Goal: Task Accomplishment & Management: Manage account settings

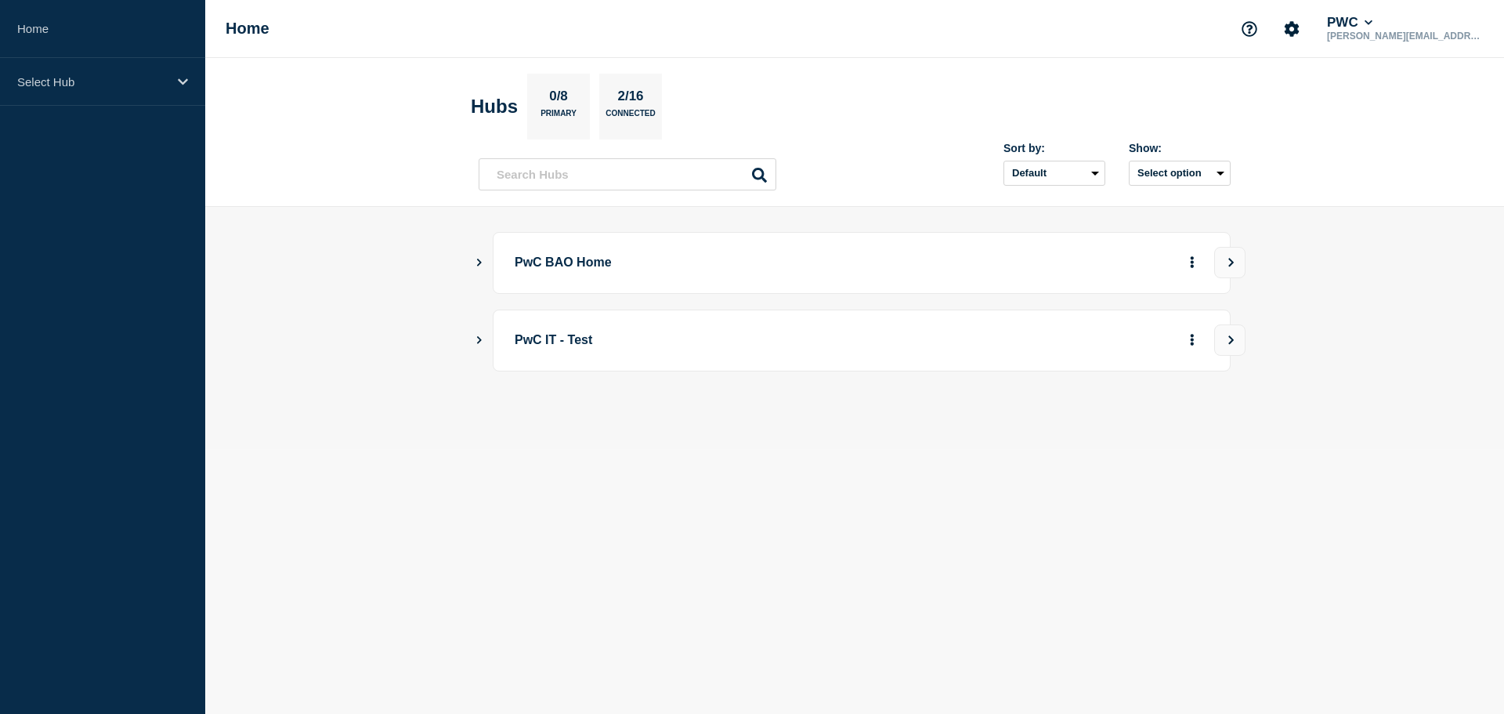
click at [480, 262] on icon "Show Connected Hubs" at bounding box center [479, 262] width 10 height 8
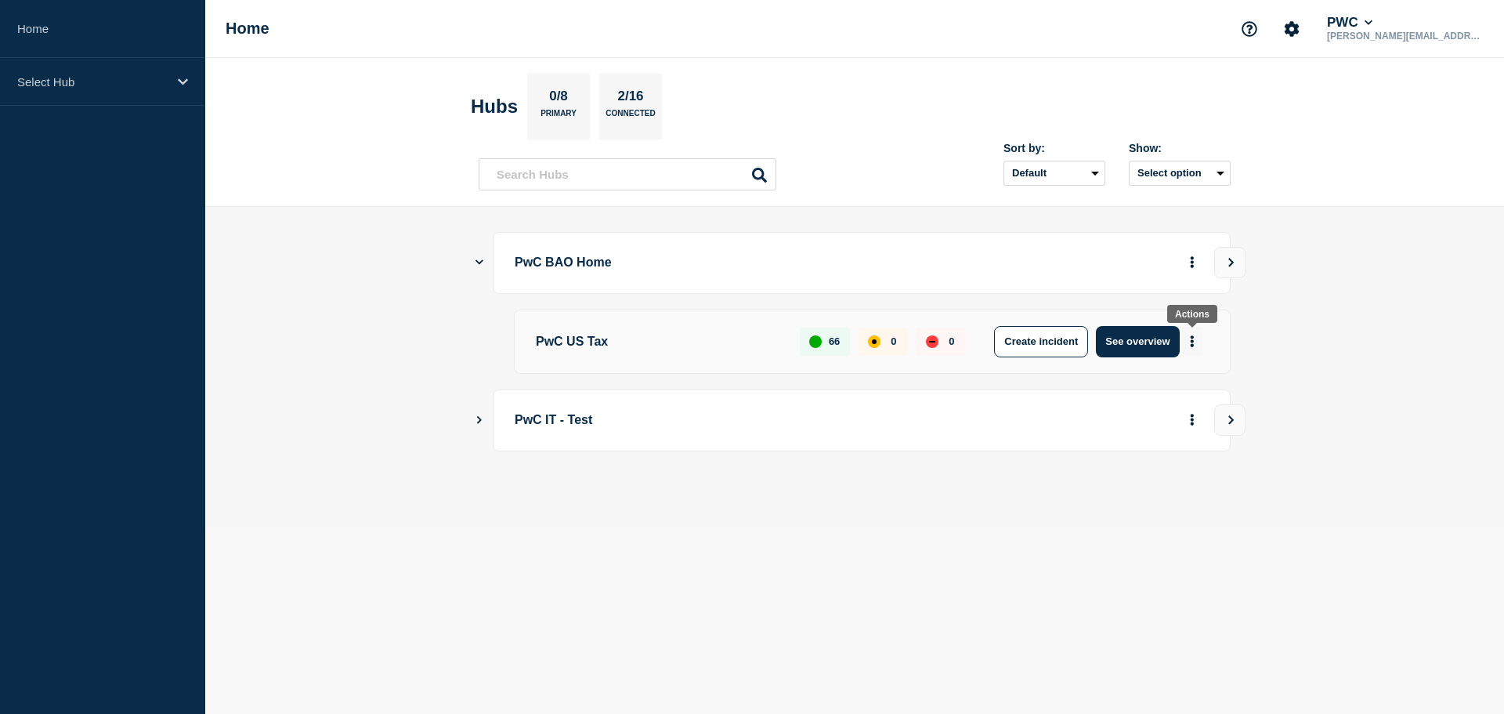
click at [1191, 339] on icon "More actions" at bounding box center [1192, 341] width 5 height 12
click at [1321, 307] on main "PwC BAO Home PwC US Tax 66 0 0 Create incident See overview PwC IT - Test" at bounding box center [854, 368] width 1299 height 322
click at [574, 340] on p "PwC US Tax" at bounding box center [659, 341] width 246 height 31
click at [1140, 335] on button "See overview" at bounding box center [1137, 341] width 83 height 31
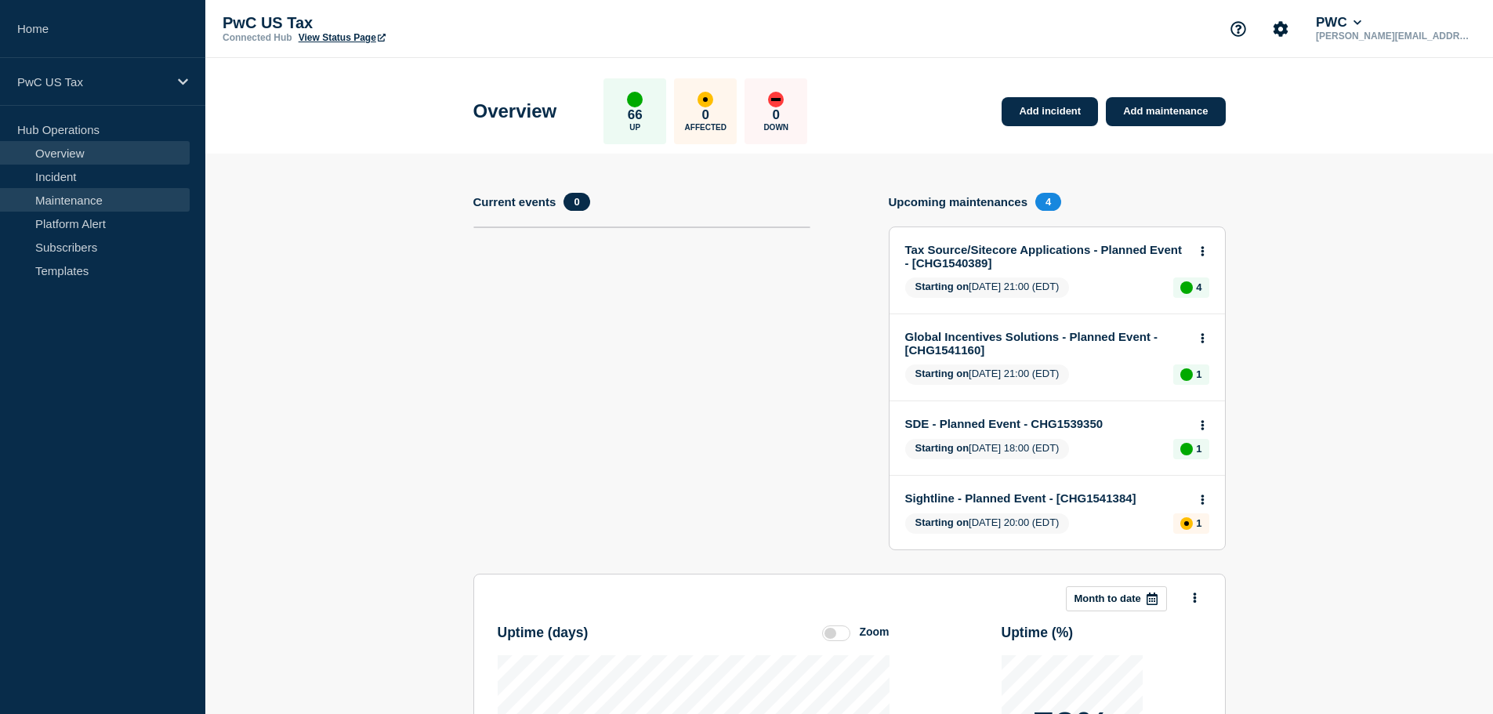
click at [63, 197] on link "Maintenance" at bounding box center [95, 200] width 190 height 24
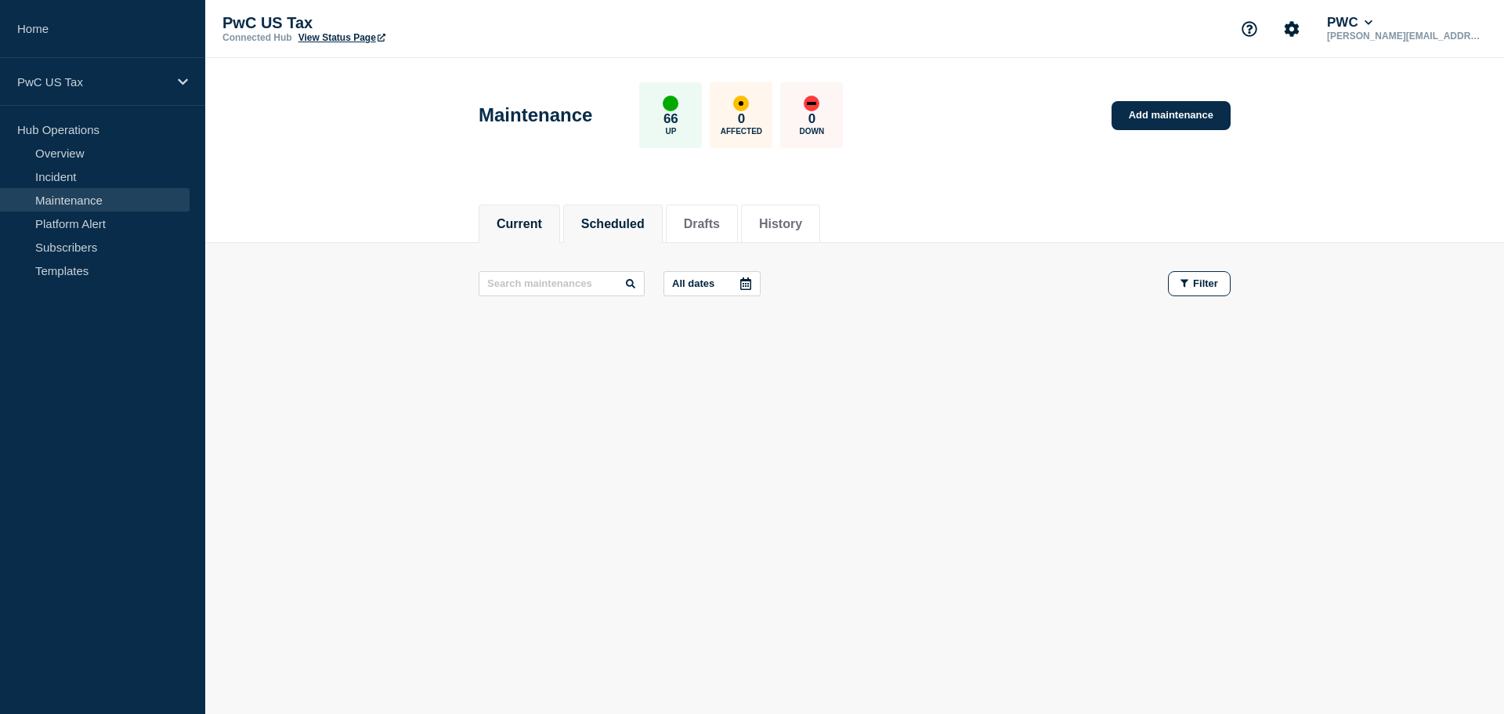
click at [632, 226] on button "Scheduled" at bounding box center [612, 224] width 63 height 14
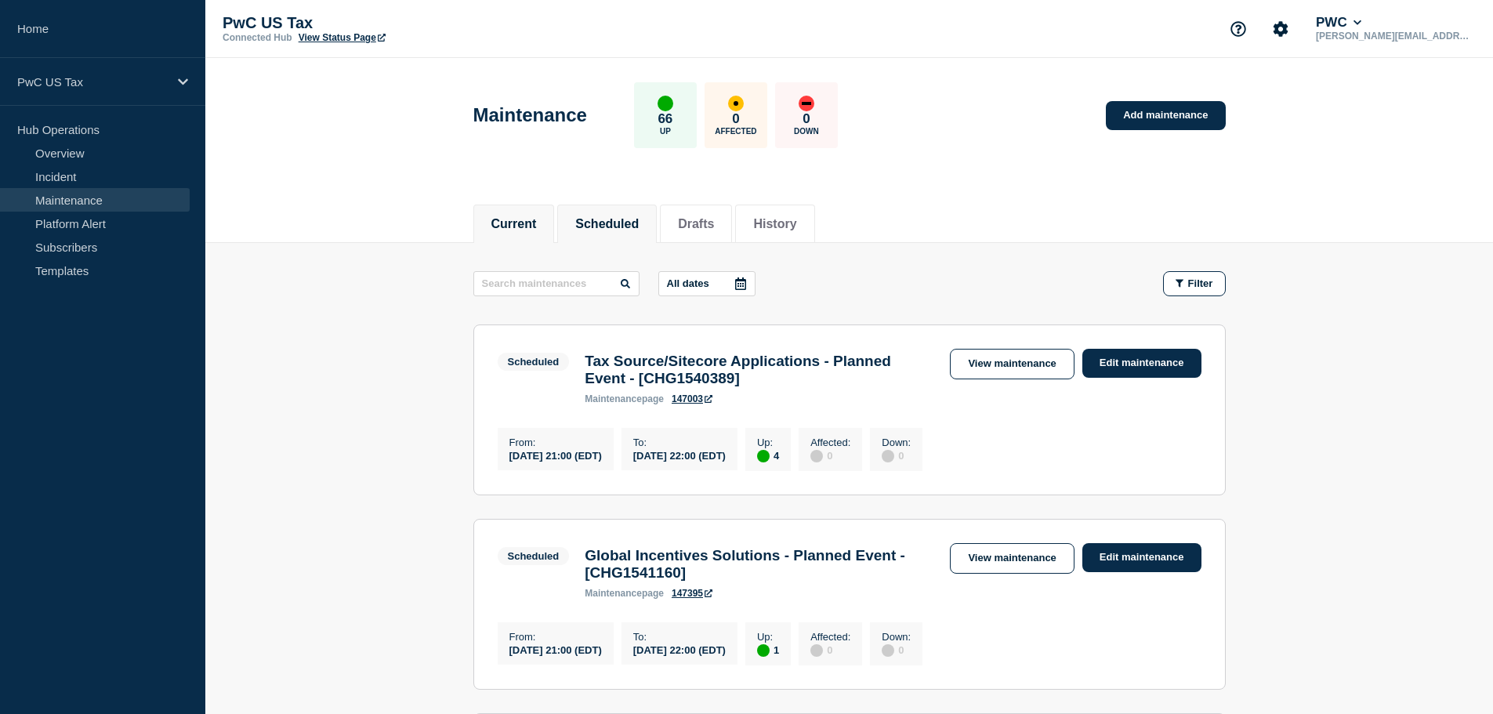
click at [519, 220] on button "Current" at bounding box center [513, 224] width 45 height 14
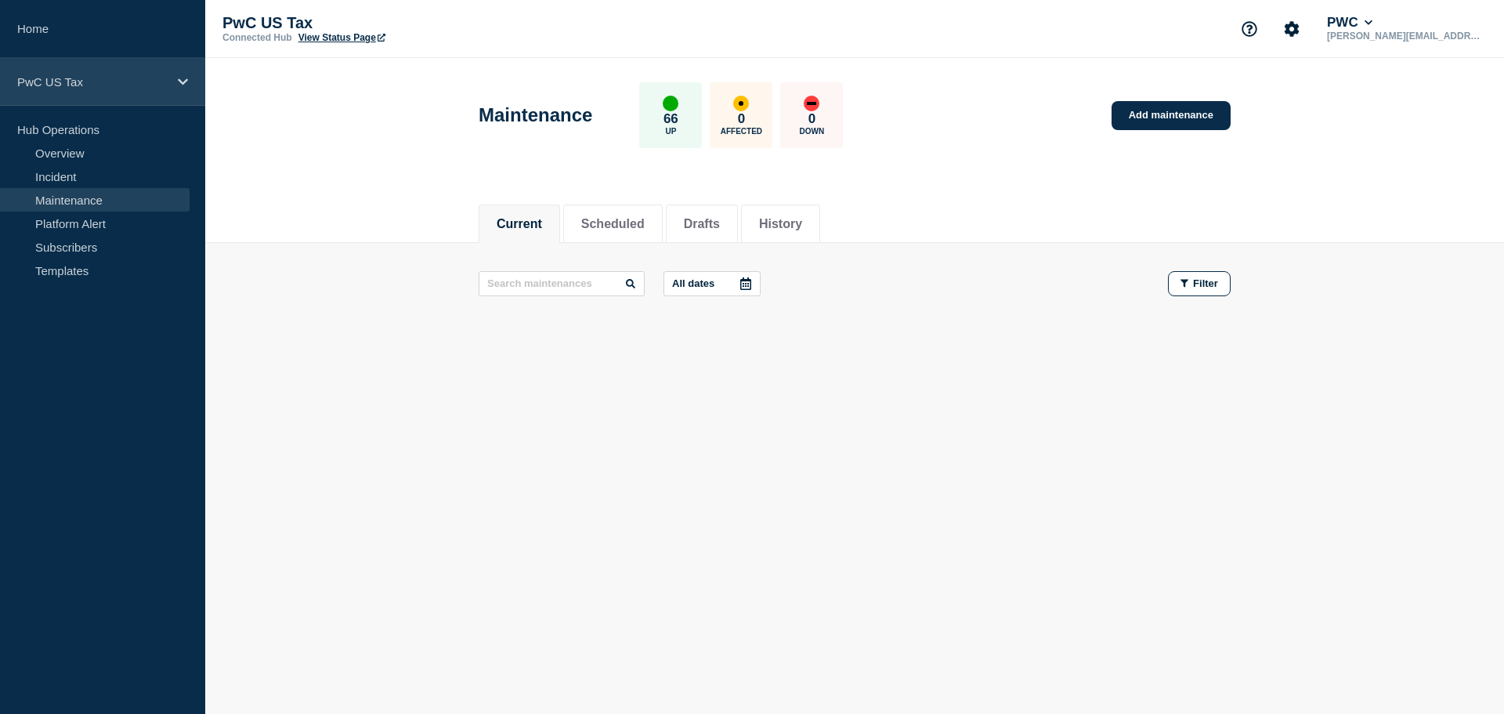
click at [64, 85] on p "PwC US Tax" at bounding box center [92, 81] width 150 height 13
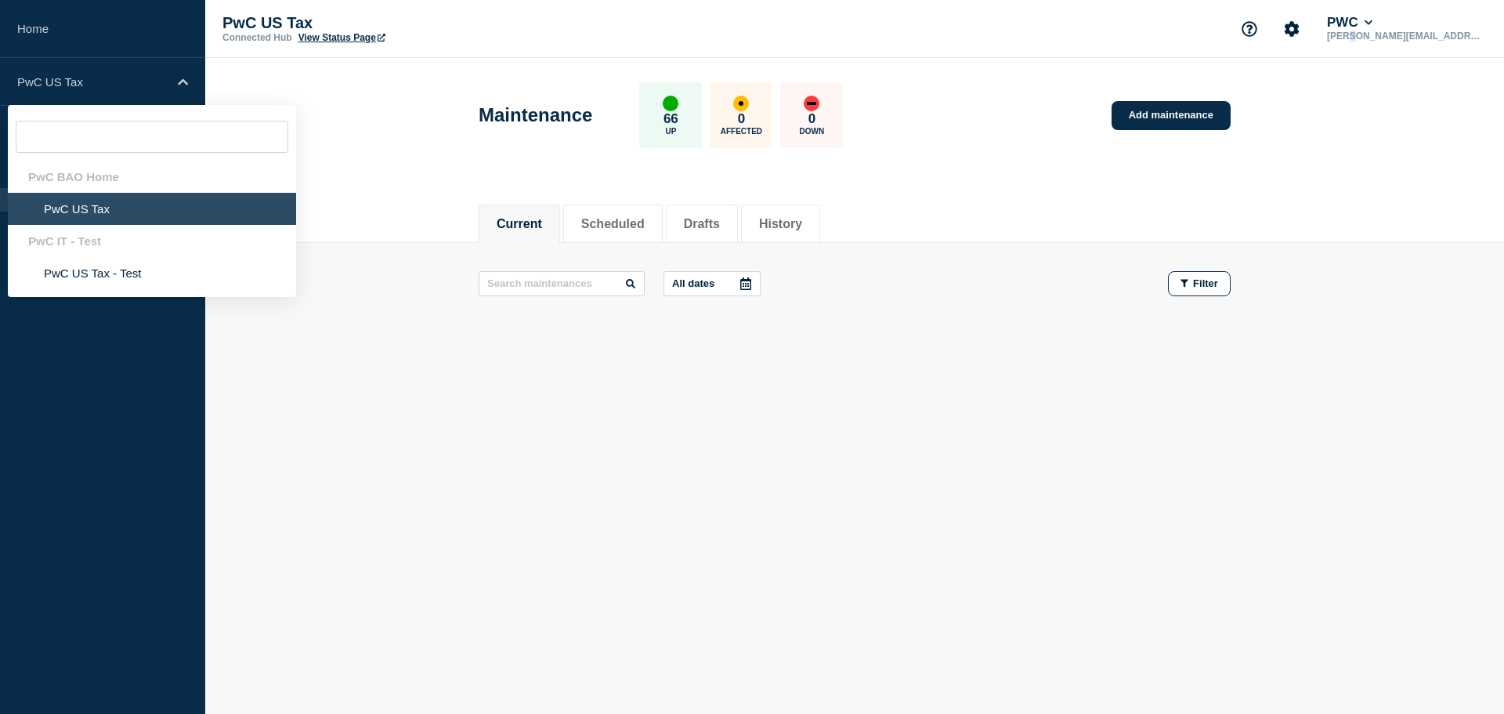
click at [1375, 40] on p "[PERSON_NAME][EMAIL_ADDRESS][PERSON_NAME][DOMAIN_NAME]" at bounding box center [1405, 36] width 163 height 11
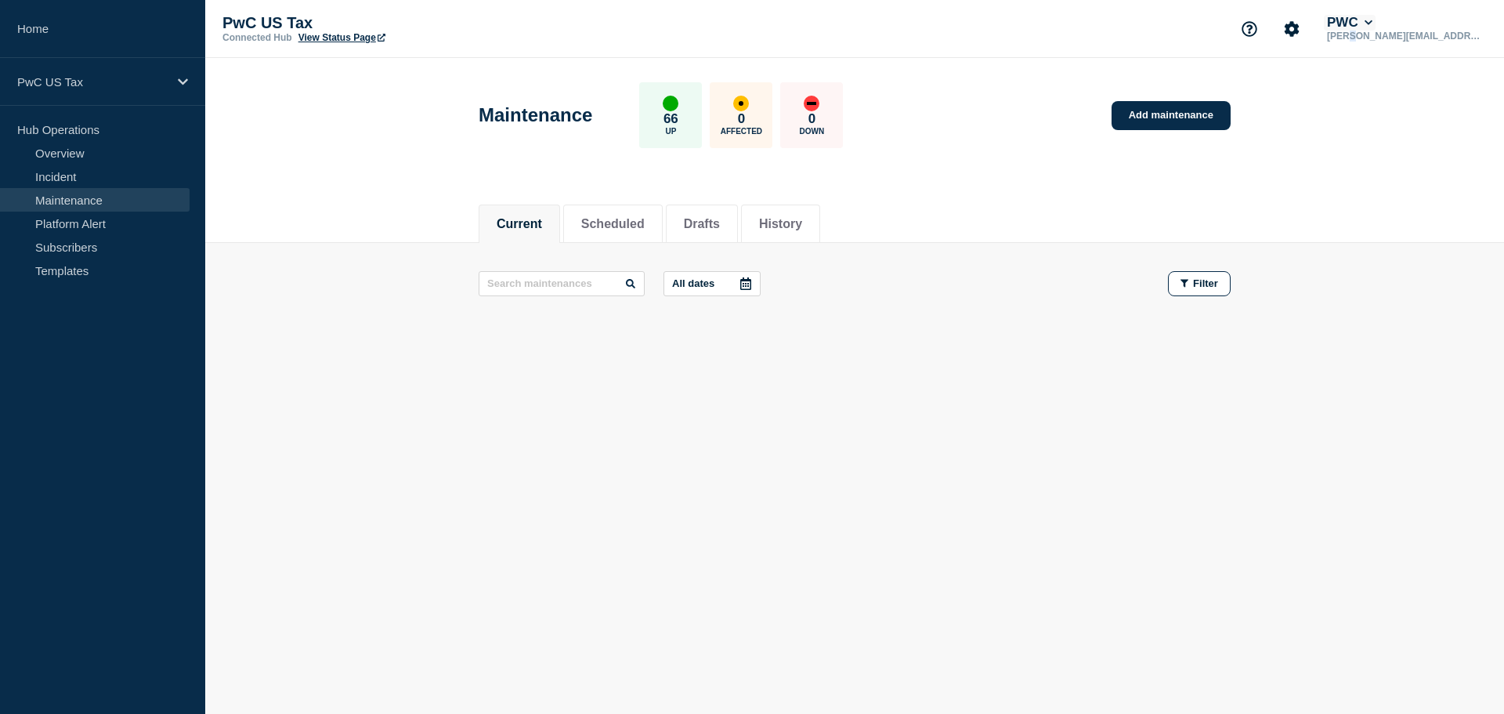
click at [1367, 17] on button "PWC" at bounding box center [1350, 23] width 52 height 16
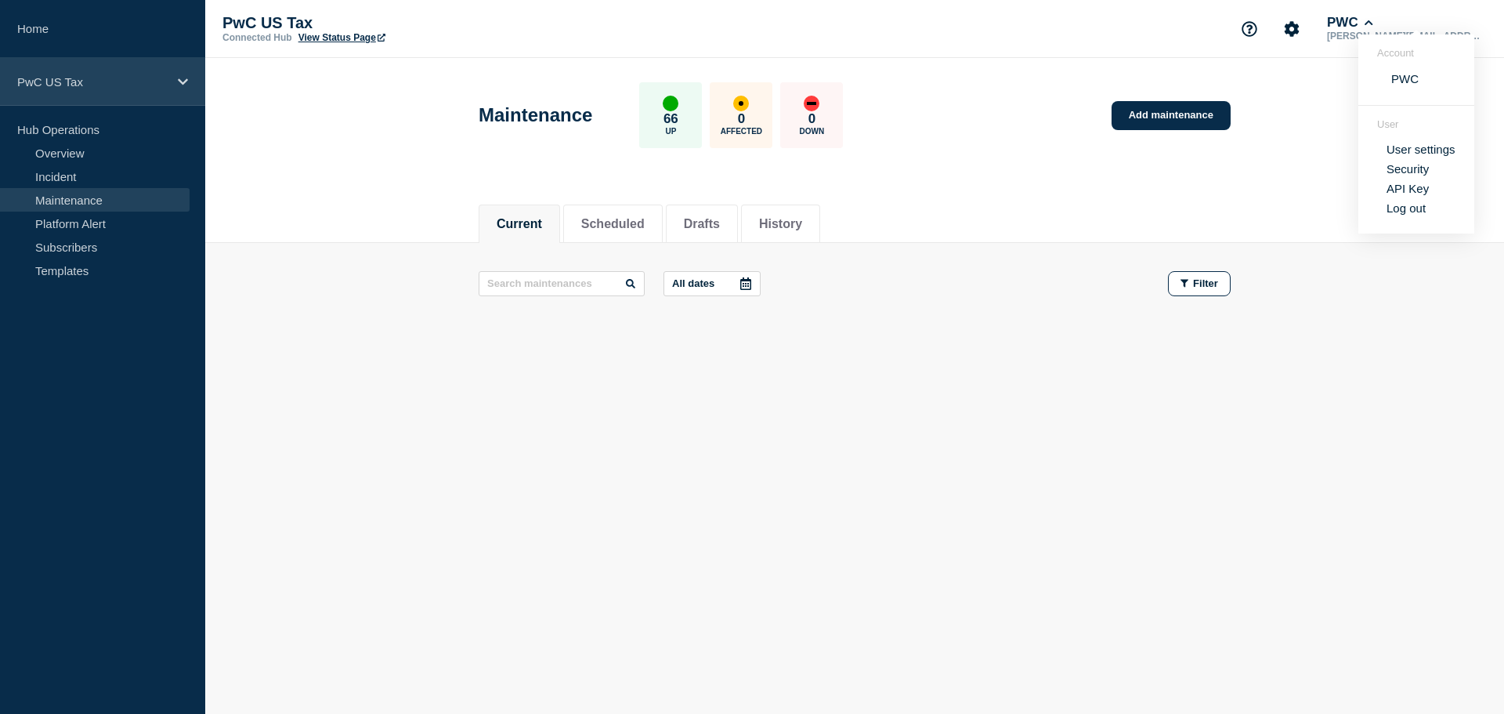
click at [180, 78] on icon at bounding box center [183, 82] width 10 height 12
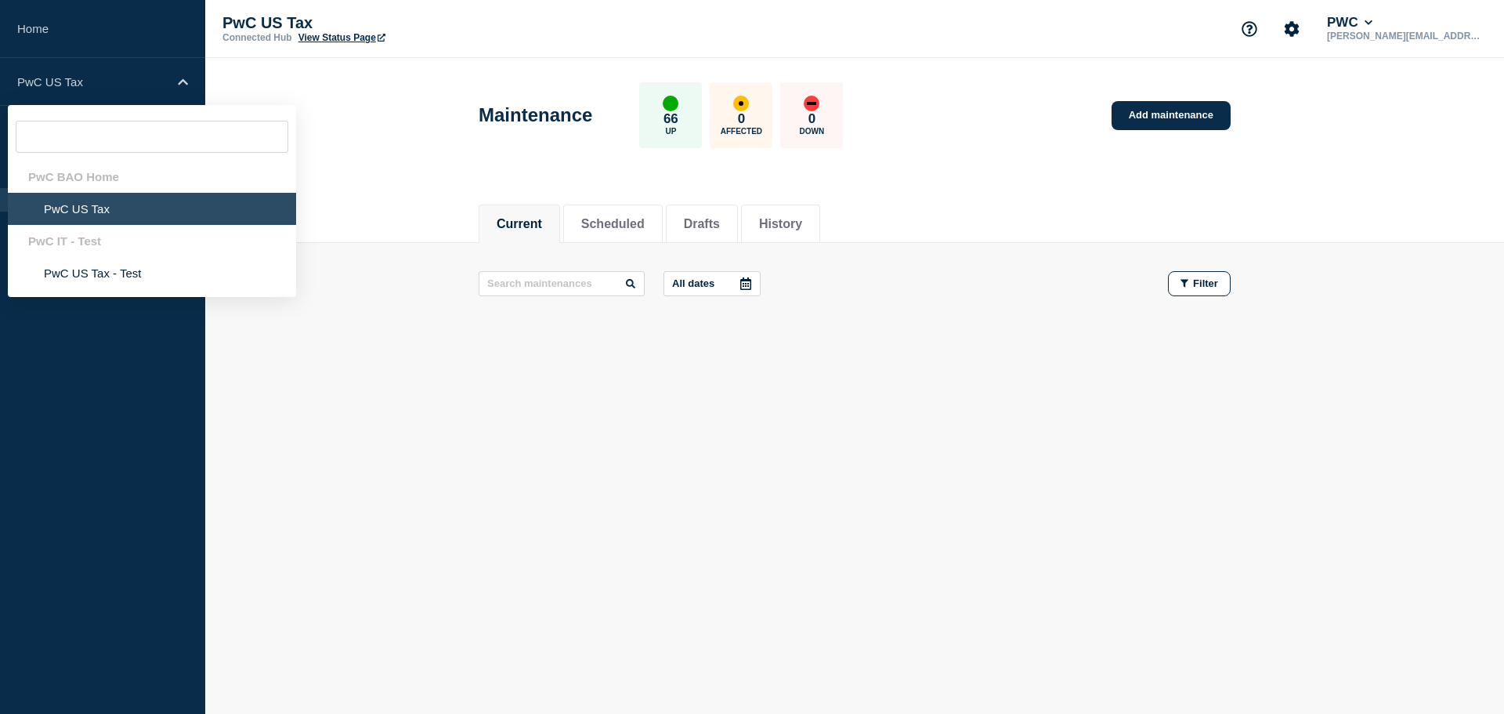
click at [375, 138] on header "Maintenance 66 Up 0 Affected 0 Down Add maintenance" at bounding box center [854, 123] width 1299 height 131
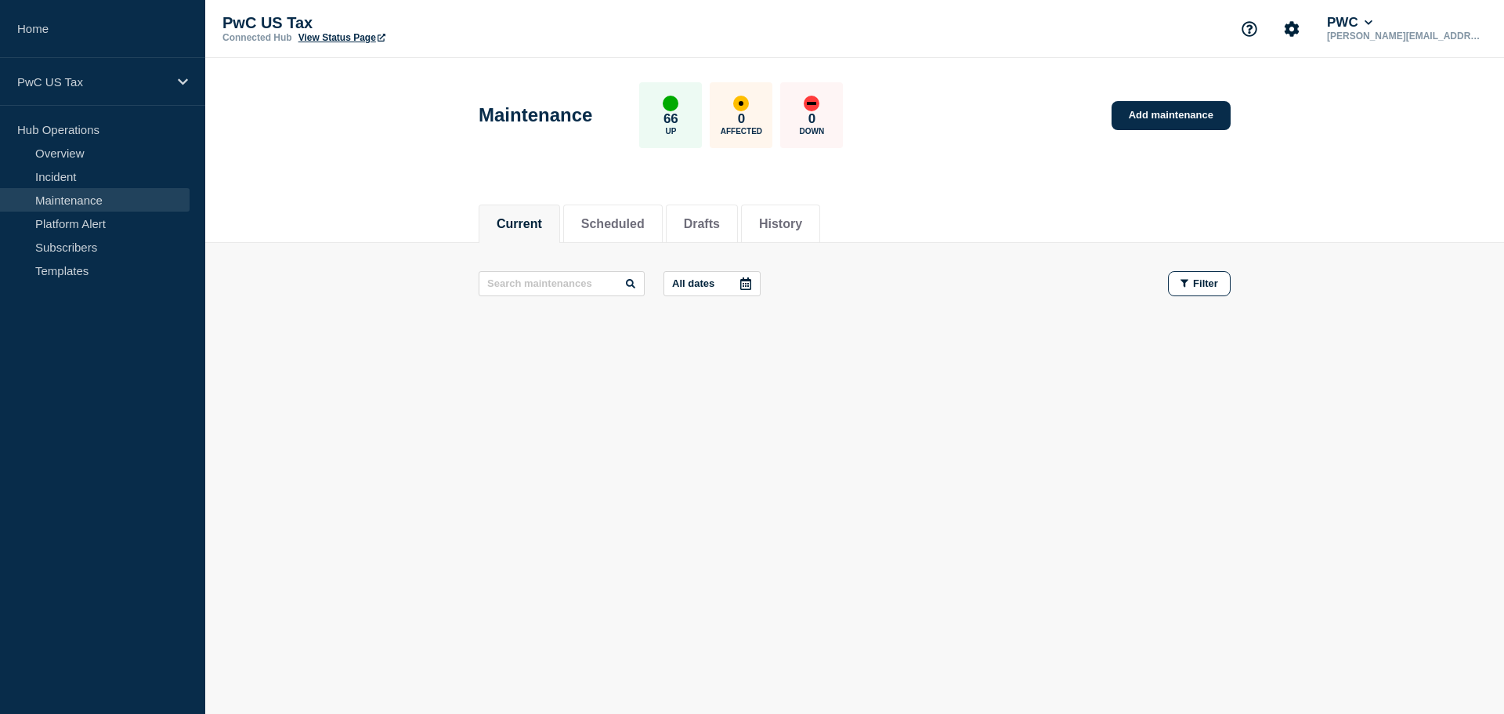
click at [355, 363] on div "Current Scheduled Drafts History Current Scheduled Drafts History All dates Fil…" at bounding box center [854, 322] width 1299 height 266
click at [613, 223] on button "Scheduled" at bounding box center [612, 224] width 63 height 14
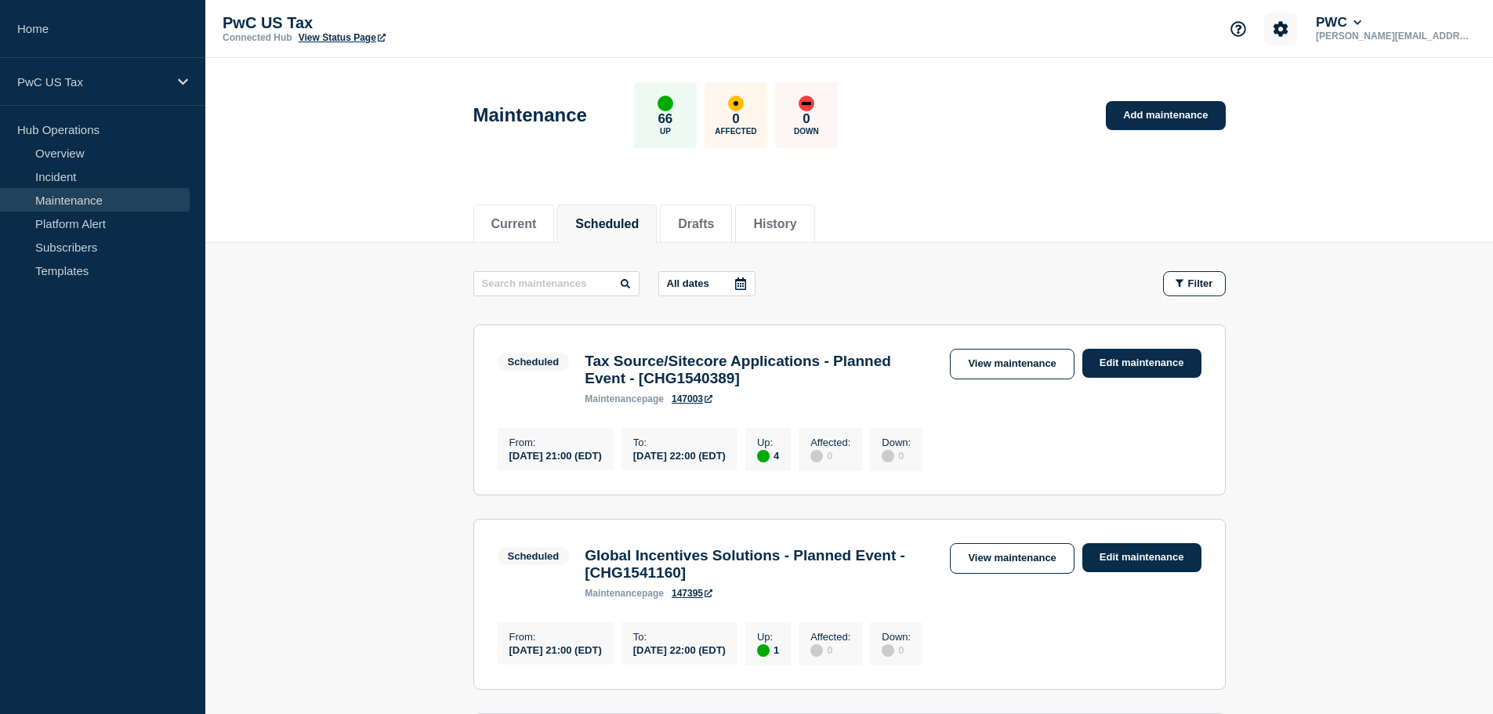
click at [1288, 25] on icon "Account settings" at bounding box center [1280, 28] width 15 height 15
click at [1315, 94] on link "Team Members" at bounding box center [1305, 92] width 81 height 13
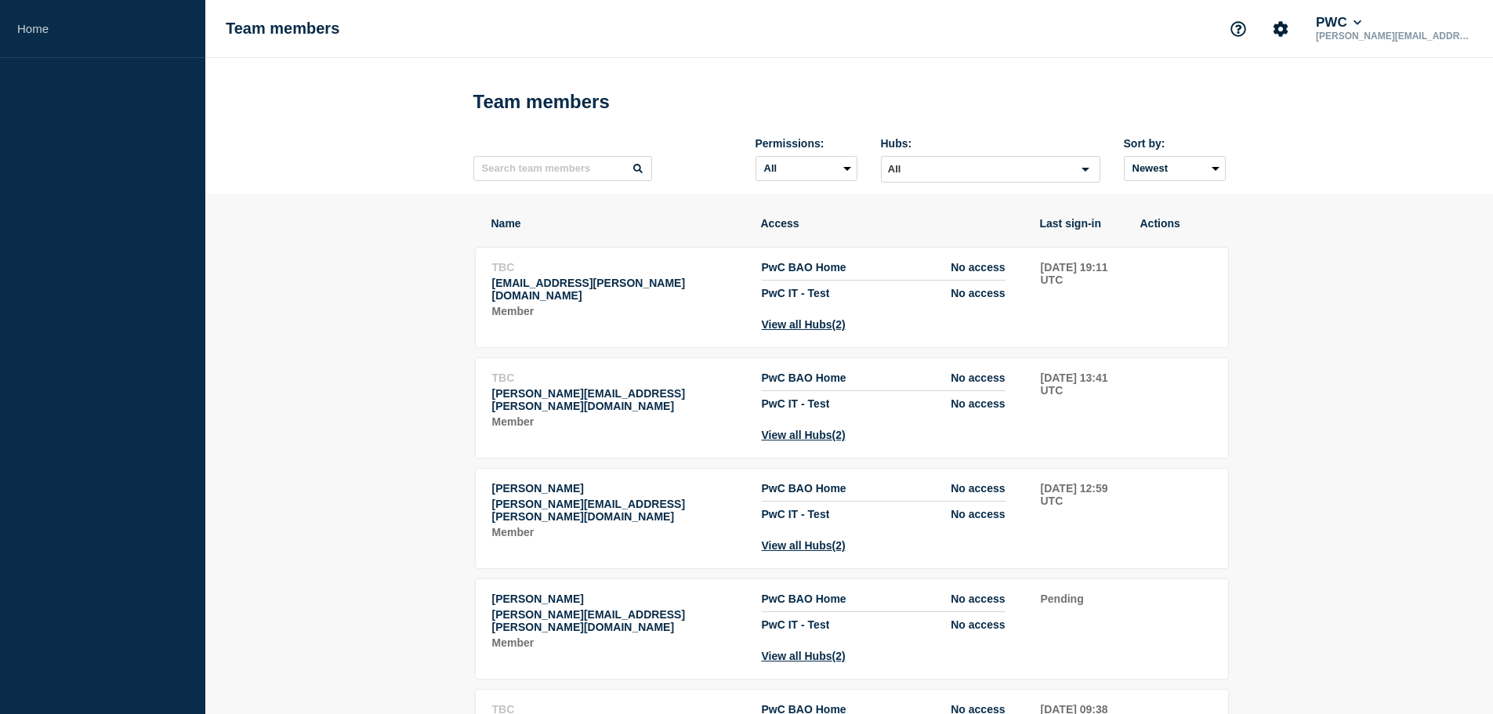
click at [1056, 272] on td "2025-10-01 19:11 UTC" at bounding box center [1082, 295] width 85 height 71
click at [975, 266] on span "No access" at bounding box center [977, 267] width 54 height 13
click at [779, 331] on button "View all Hubs (2)" at bounding box center [804, 324] width 84 height 13
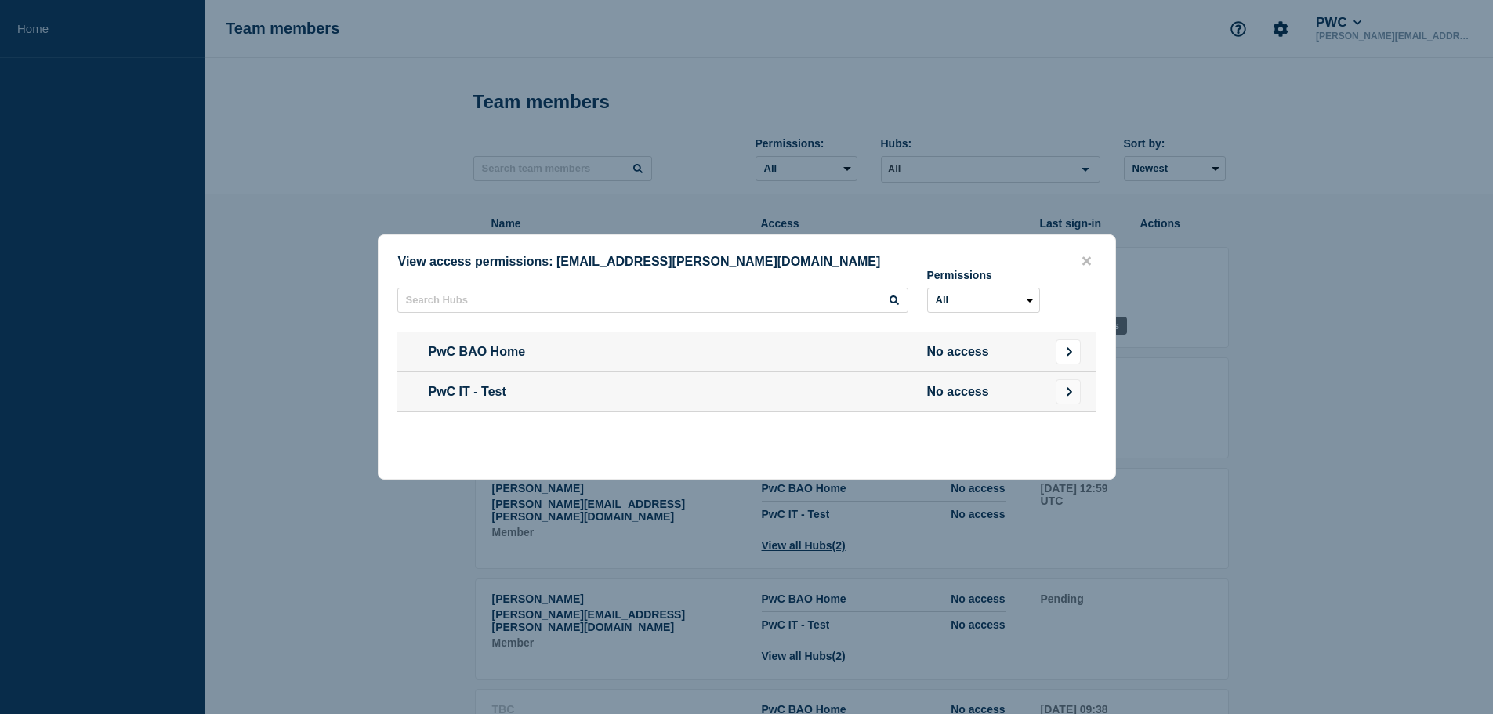
click at [1064, 349] on icon "Go to Connected Hubs" at bounding box center [1069, 351] width 10 height 9
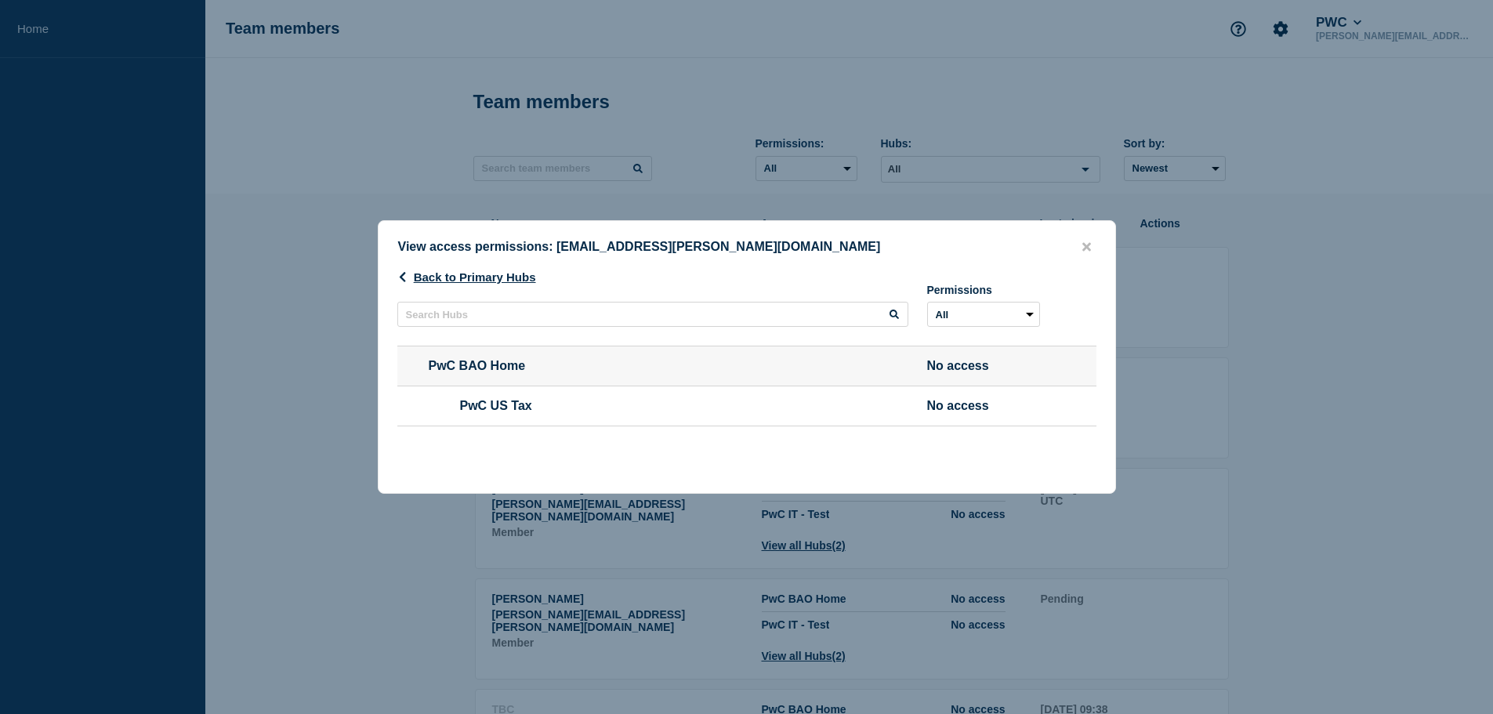
click at [766, 405] on span "PwC US Tax" at bounding box center [669, 406] width 480 height 14
click at [700, 426] on li "PwC US Tax No access" at bounding box center [746, 406] width 699 height 41
click at [401, 273] on icon "button" at bounding box center [402, 277] width 6 height 10
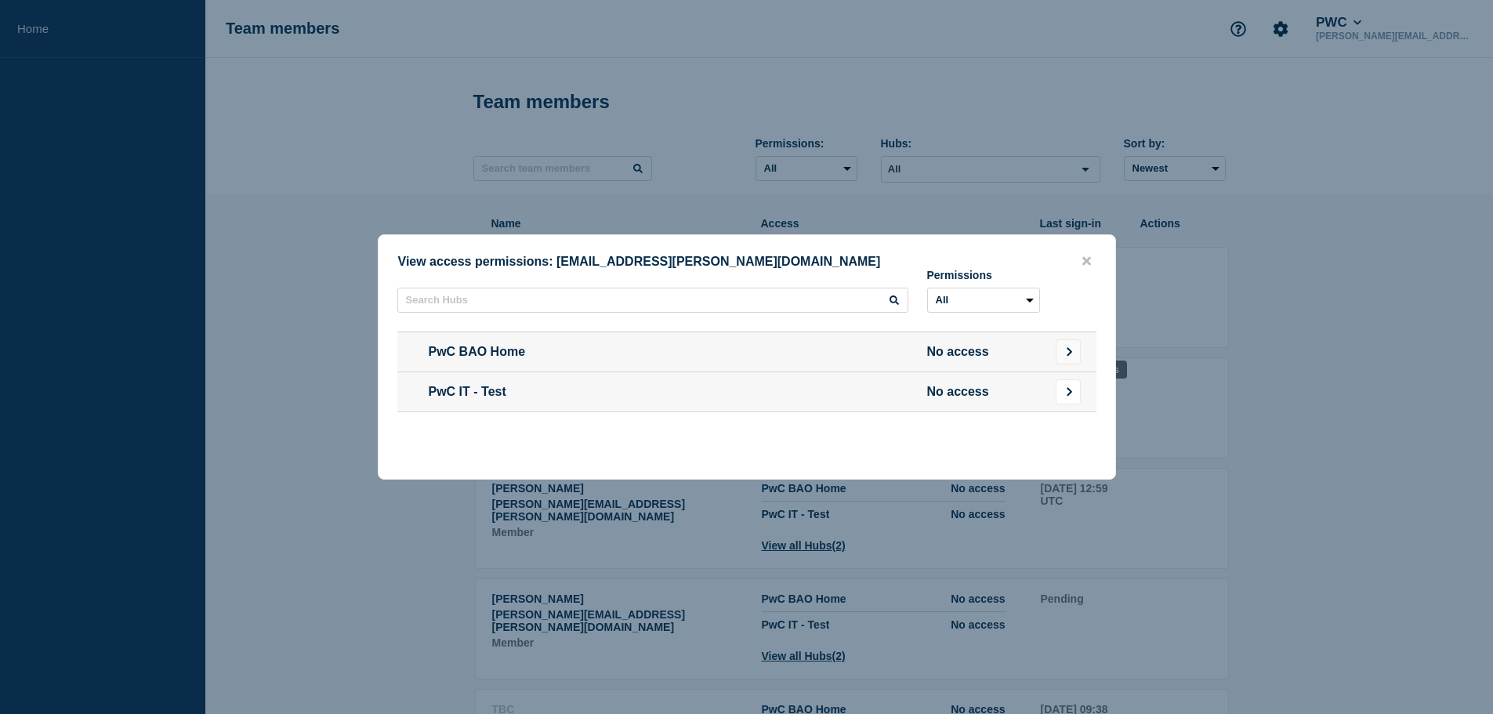
click at [1066, 393] on icon "Go to Connected Hubs" at bounding box center [1069, 391] width 10 height 9
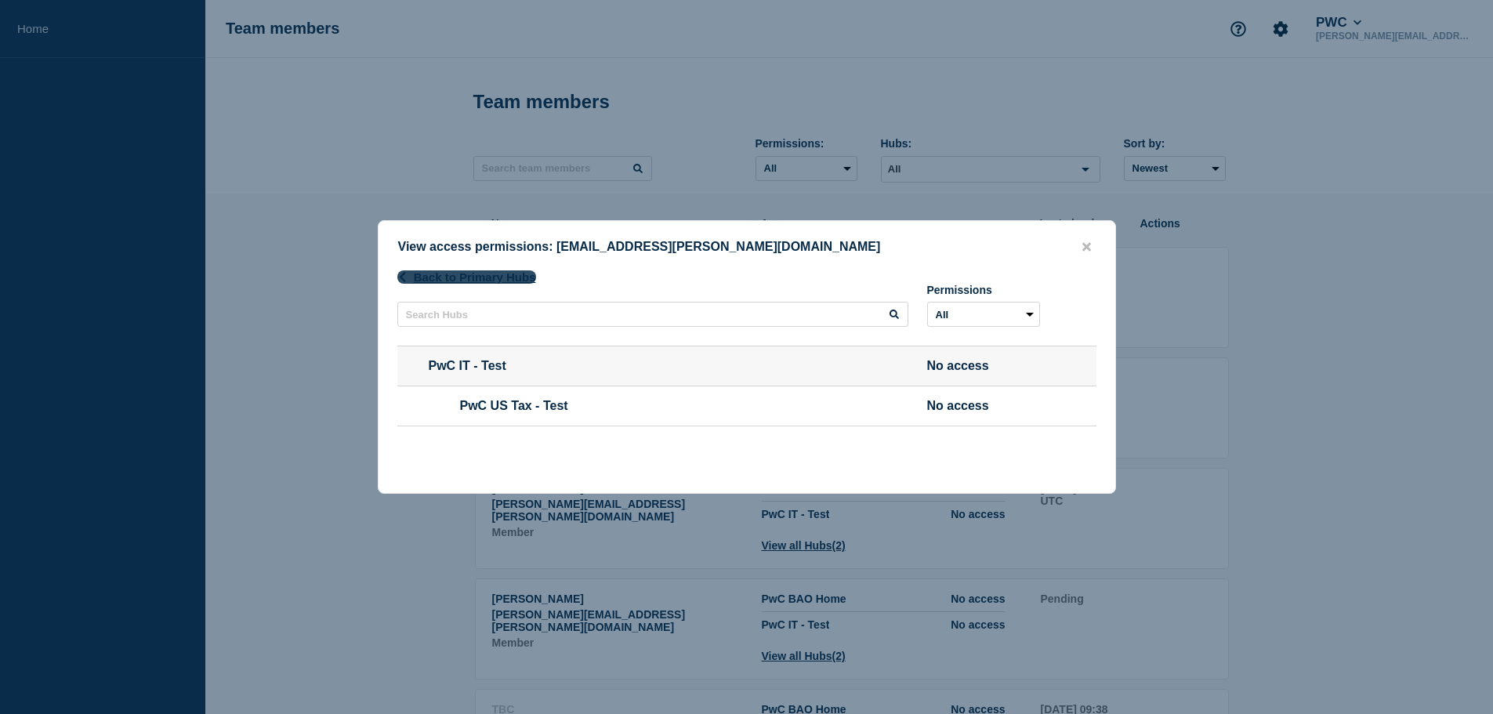
click at [400, 274] on icon "button" at bounding box center [402, 277] width 6 height 10
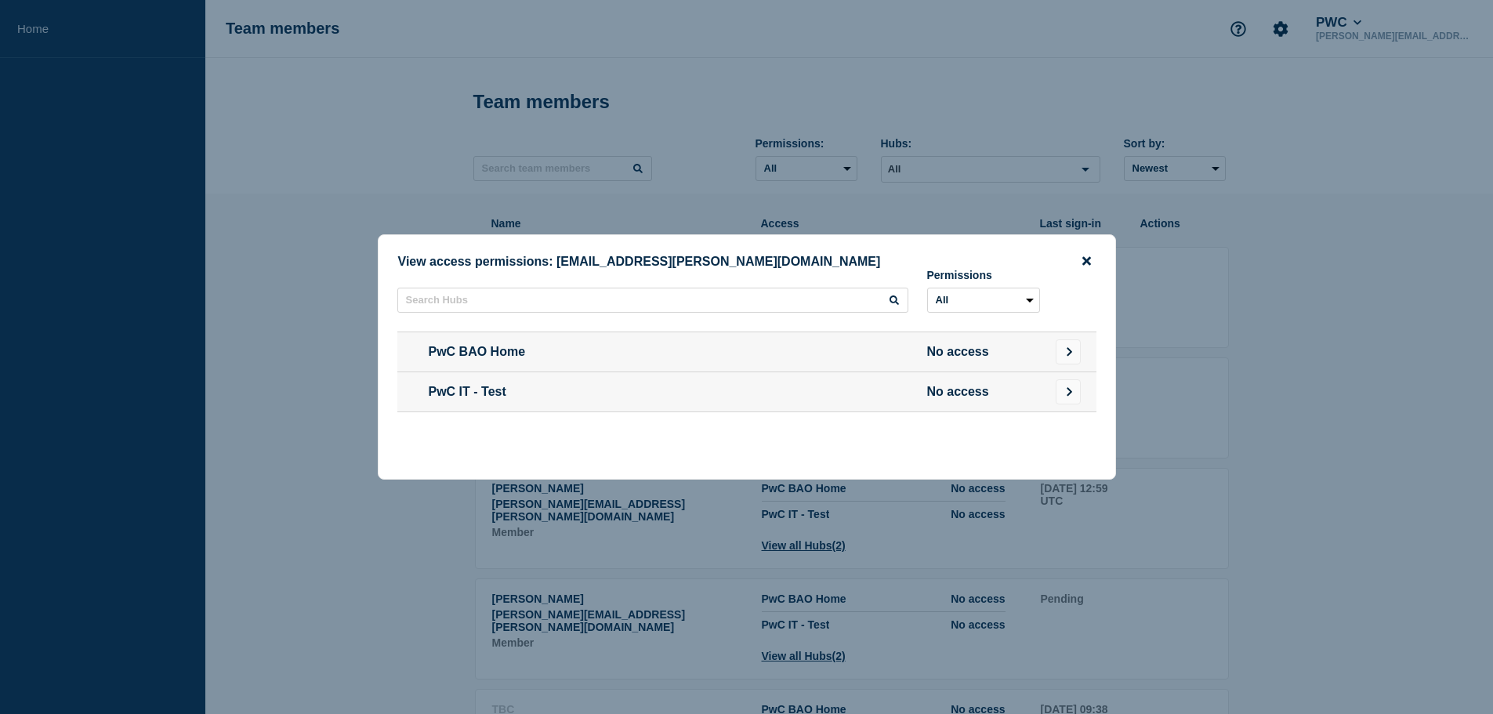
click at [1084, 258] on icon "close button" at bounding box center [1086, 261] width 9 height 9
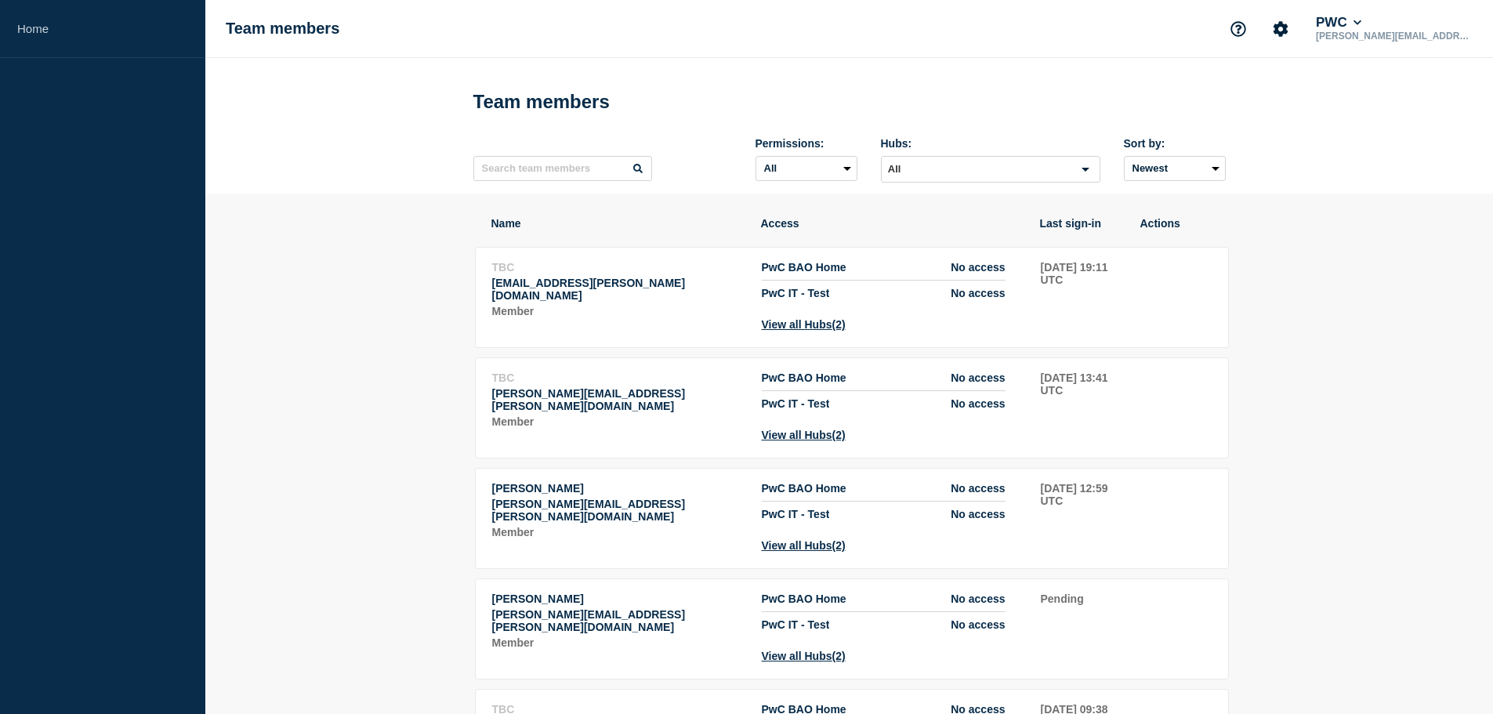
click at [777, 281] on li "PwC BAO Home No access" at bounding box center [884, 271] width 244 height 20
click at [491, 300] on td "TBC akinade.a.adeyanju@pwc.com Member" at bounding box center [618, 295] width 254 height 71
click at [516, 310] on p "Member" at bounding box center [618, 311] width 252 height 13
click at [1288, 31] on icon "Account settings" at bounding box center [1280, 28] width 15 height 15
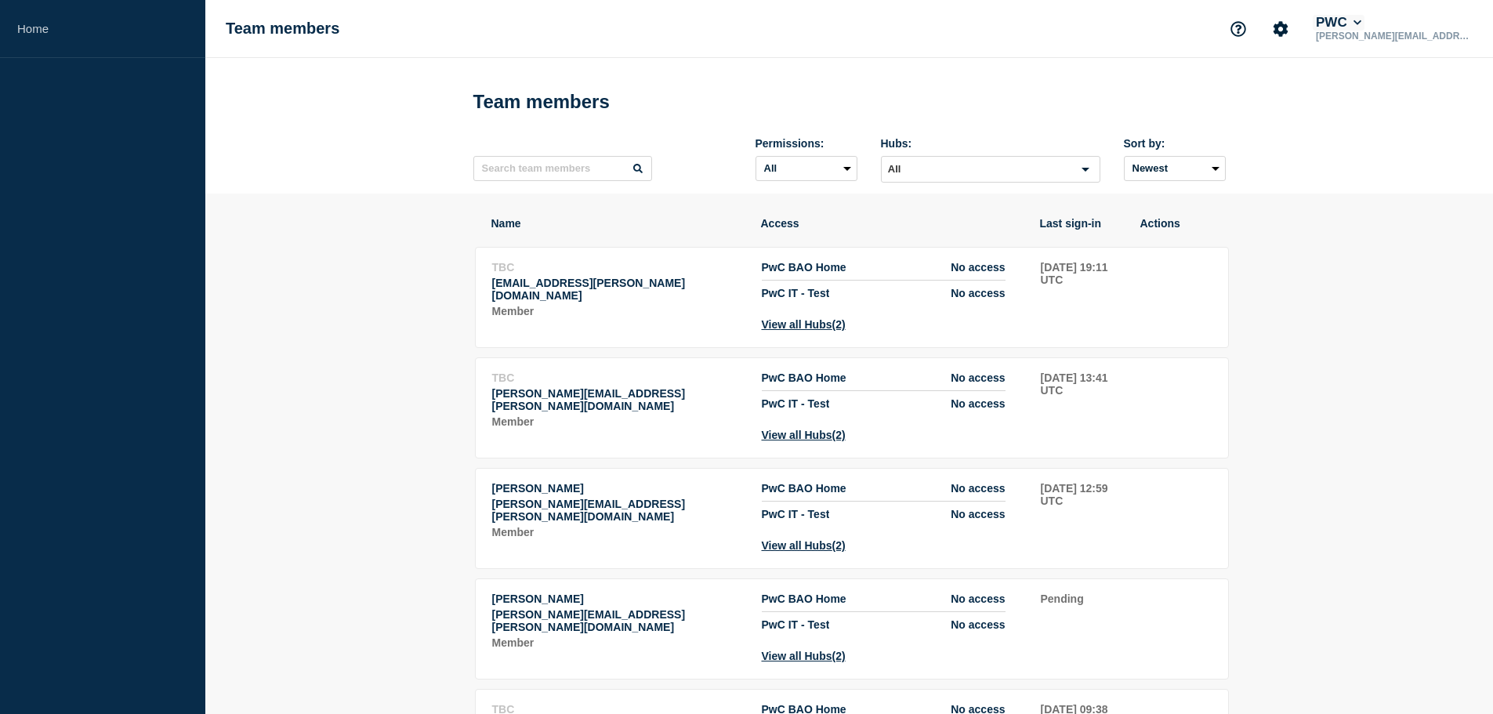
click at [1364, 17] on button "PWC" at bounding box center [1338, 23] width 52 height 16
click at [1420, 147] on link "User settings" at bounding box center [1409, 149] width 69 height 13
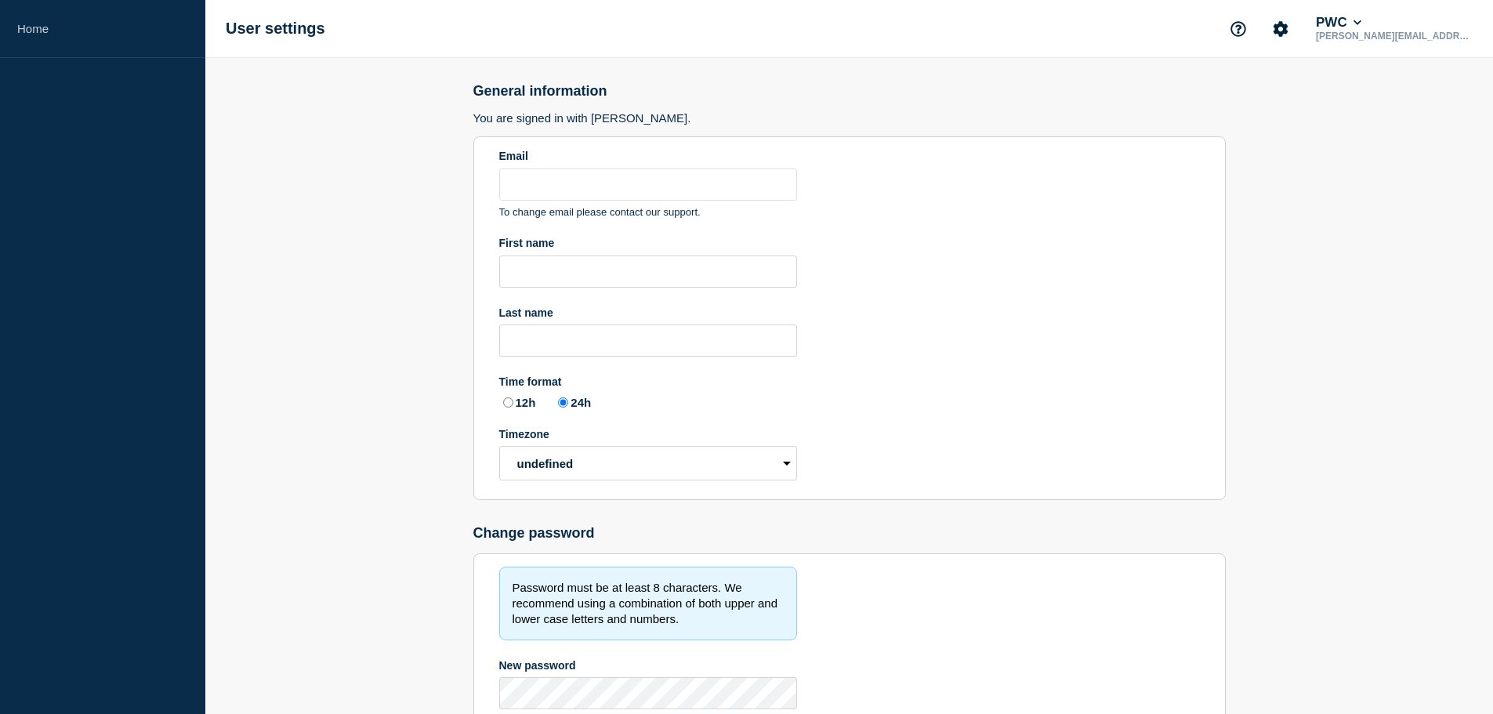
type input "[PERSON_NAME][EMAIL_ADDRESS][PERSON_NAME][DOMAIN_NAME]"
radio input "true"
select select "hub"
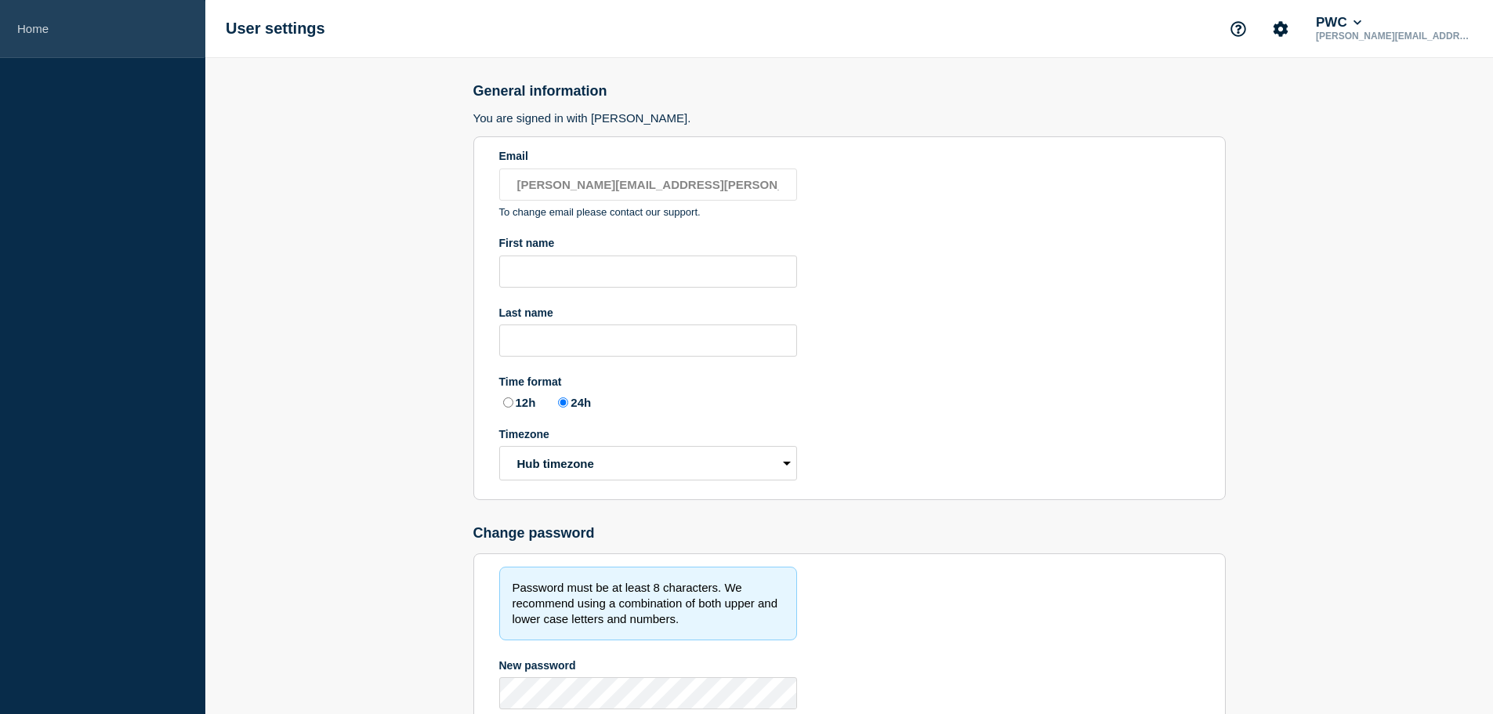
click at [25, 27] on link "Home" at bounding box center [102, 29] width 205 height 58
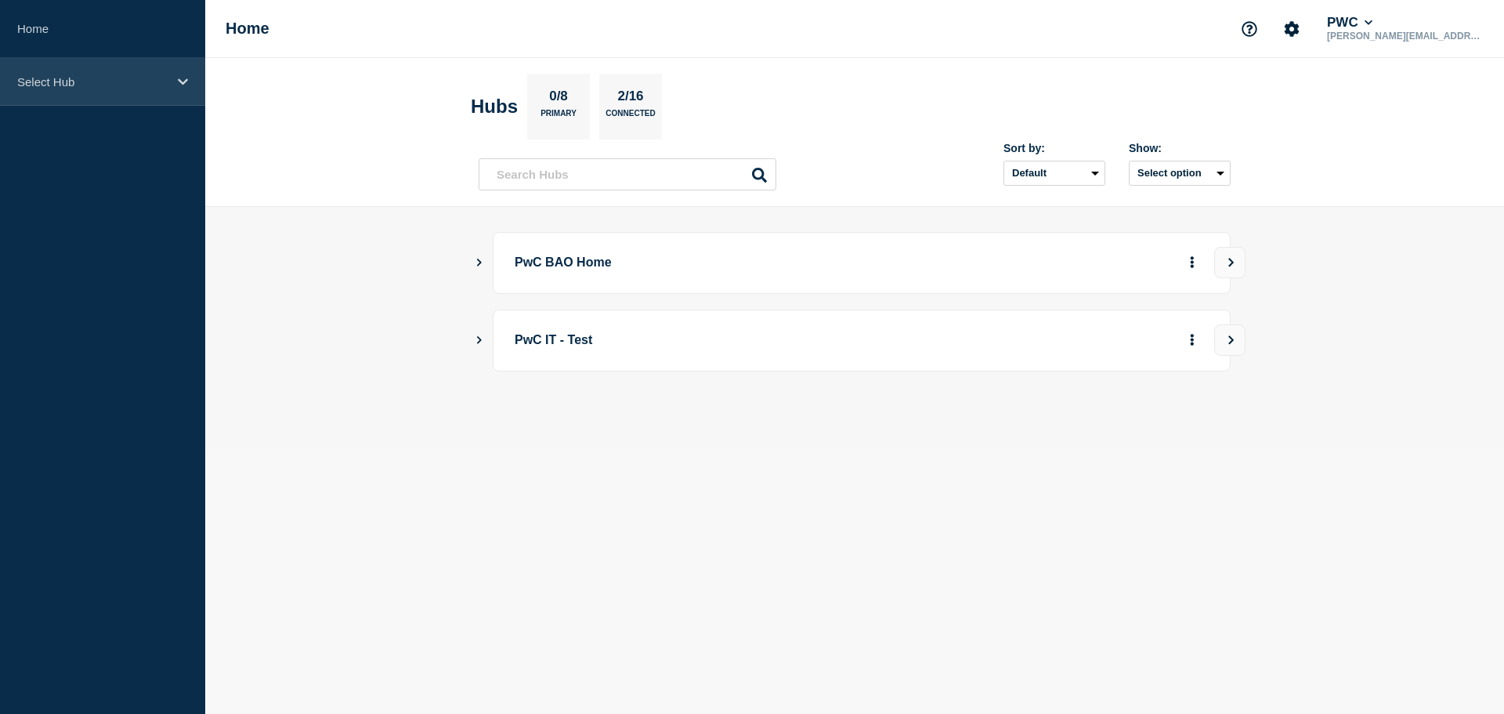
click at [182, 80] on icon at bounding box center [183, 82] width 10 height 12
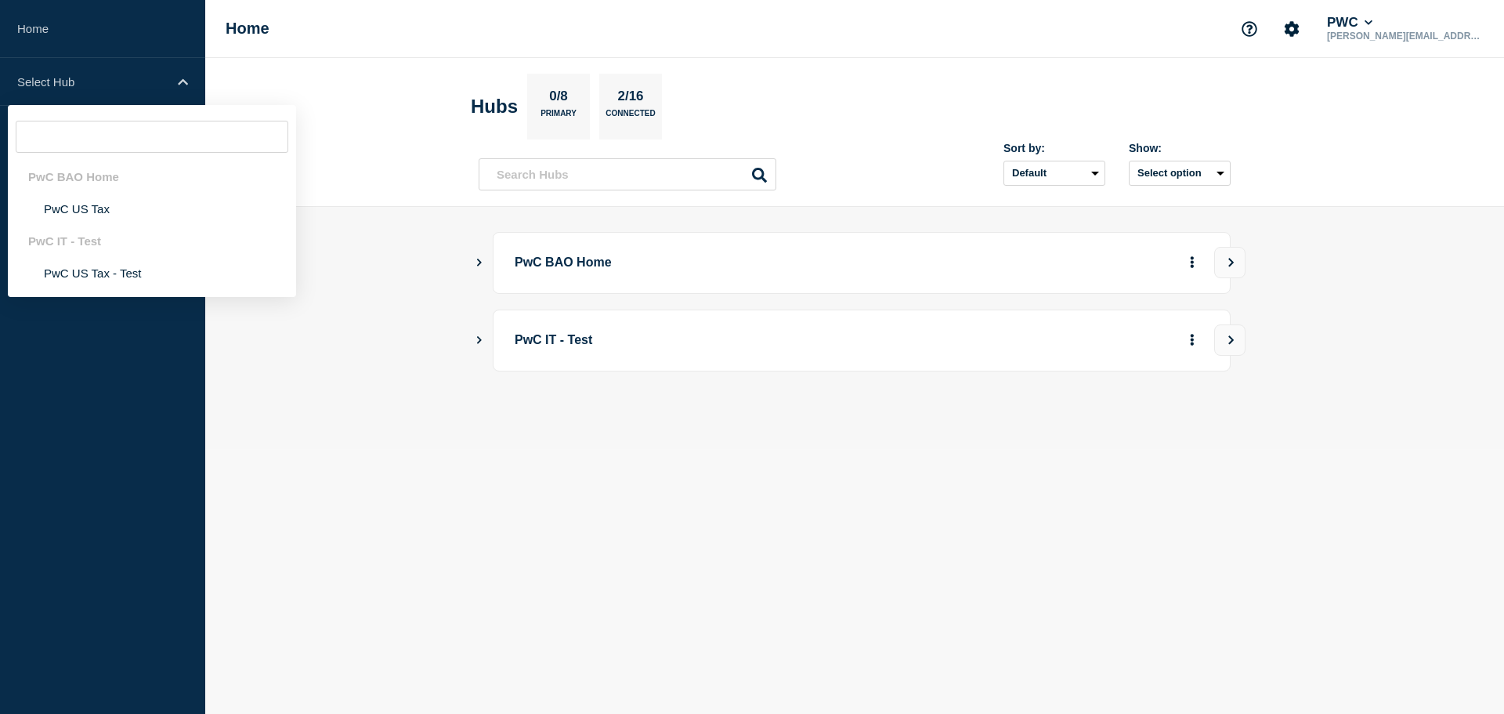
click at [800, 478] on body "Home Select Hub PwC BAO Home PwC US Tax PwC IT - Test PwC US Tax - Test Home PW…" at bounding box center [752, 357] width 1504 height 714
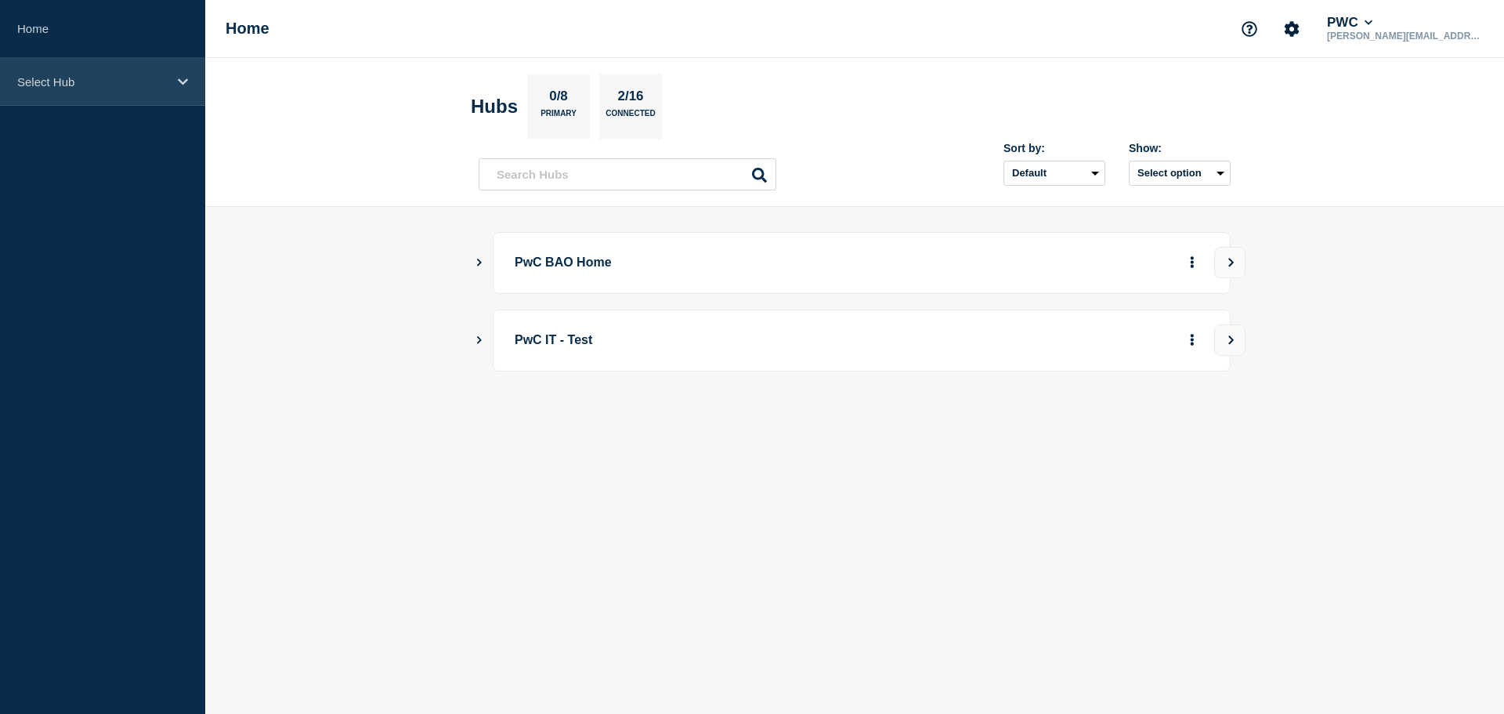
click at [179, 79] on icon at bounding box center [183, 81] width 10 height 6
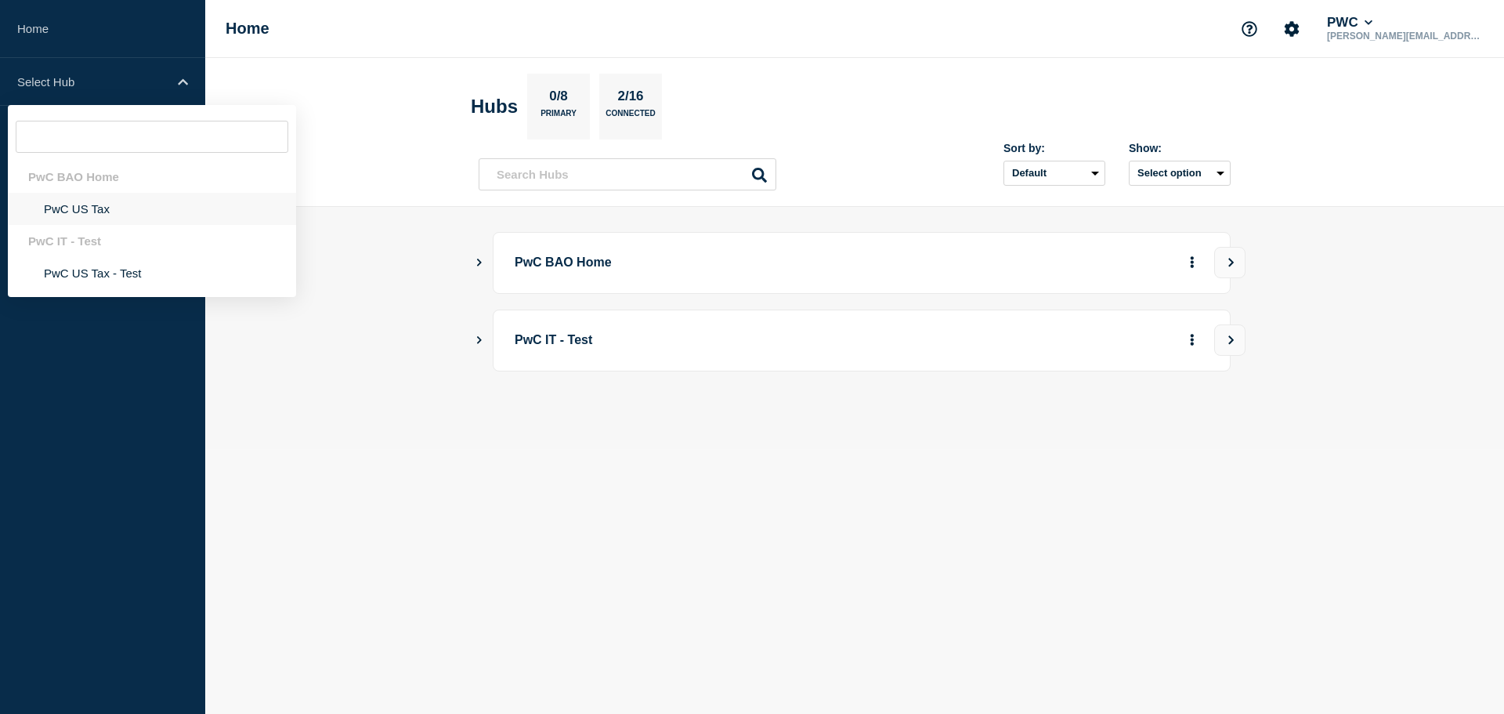
click at [80, 207] on li "PwC US Tax" at bounding box center [152, 209] width 288 height 32
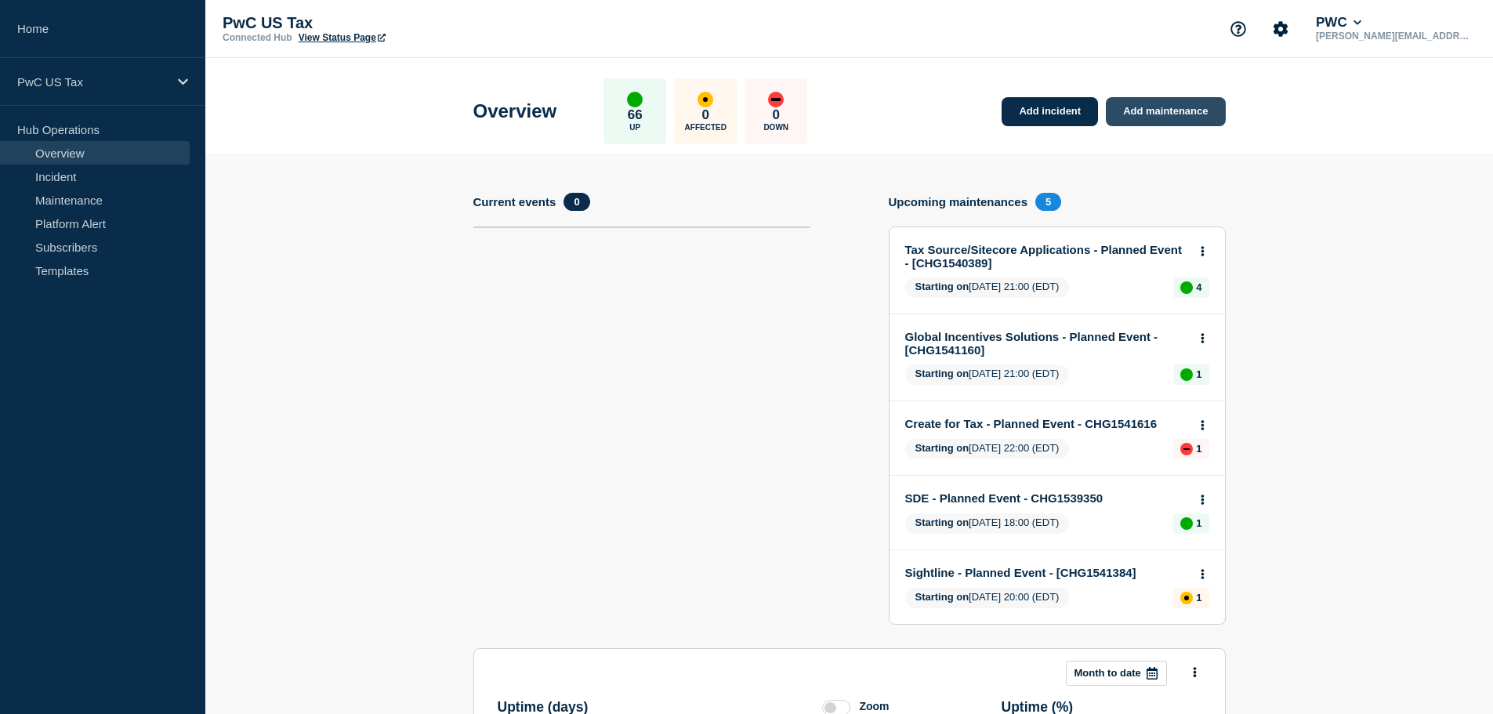
click at [1157, 110] on link "Add maintenance" at bounding box center [1165, 111] width 119 height 29
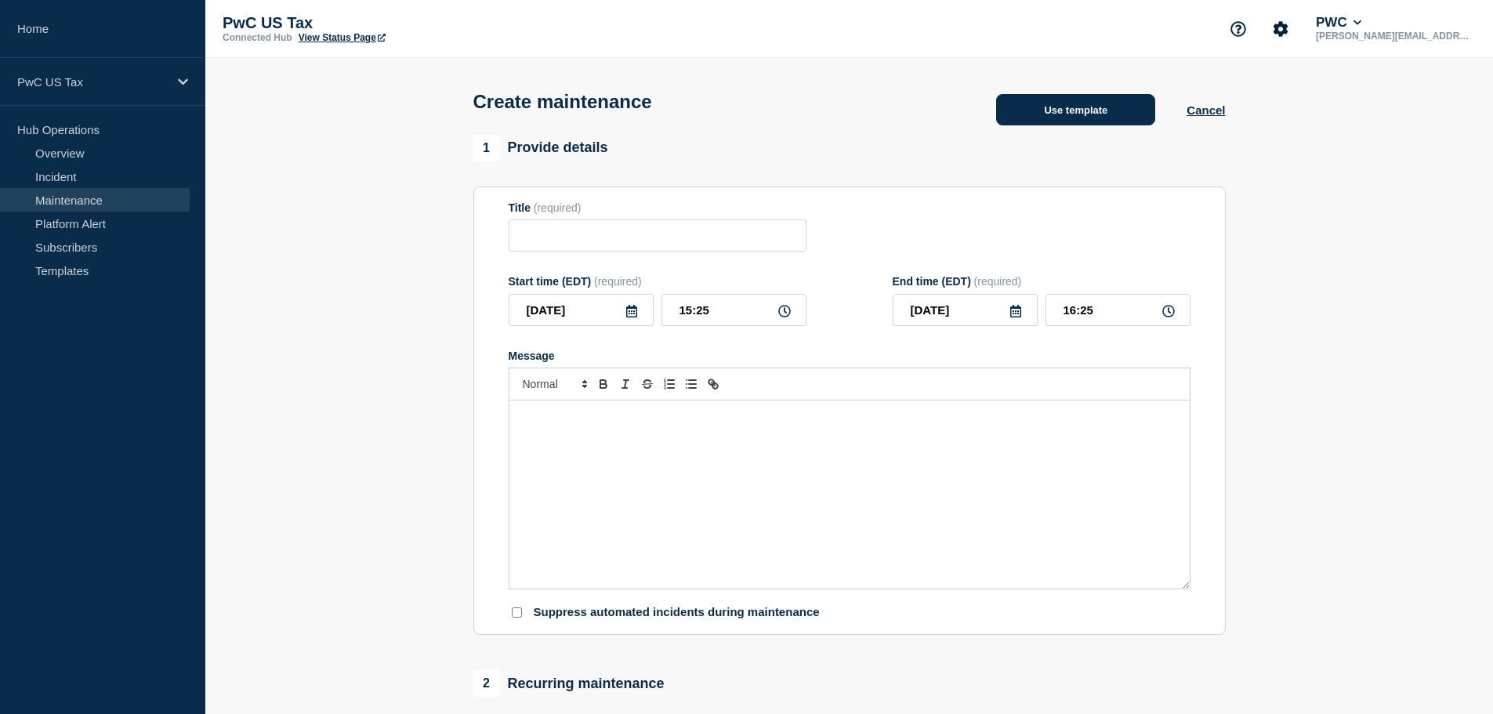
click at [1084, 110] on button "Use template" at bounding box center [1075, 109] width 159 height 31
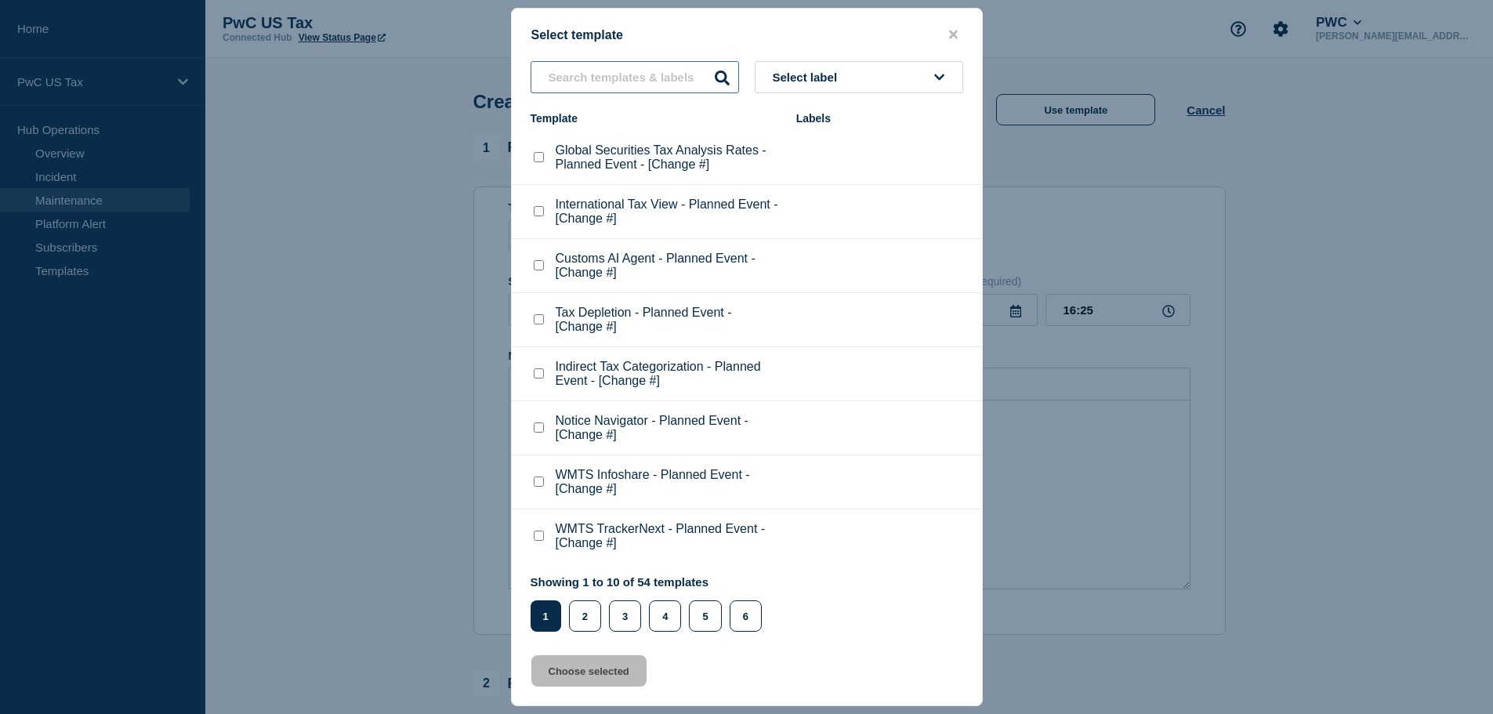
click at [572, 78] on input "text" at bounding box center [634, 77] width 208 height 32
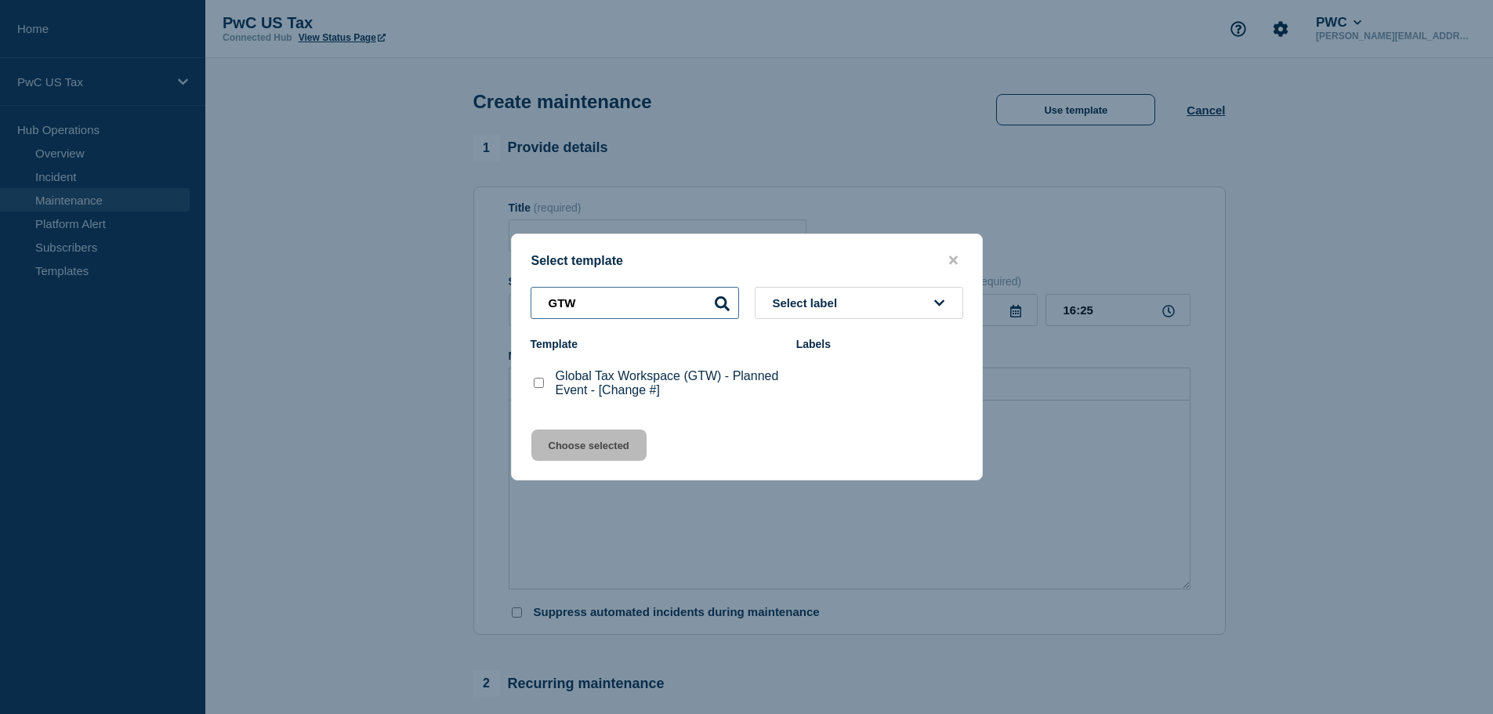
type input "GTW"
click at [540, 381] on checkbox"] "Global Tax Workspace (GTW) - Planned Event - [Change #] checkbox" at bounding box center [539, 383] width 10 height 10
checkbox checkbox"] "true"
click at [603, 444] on button "Choose selected" at bounding box center [588, 444] width 115 height 31
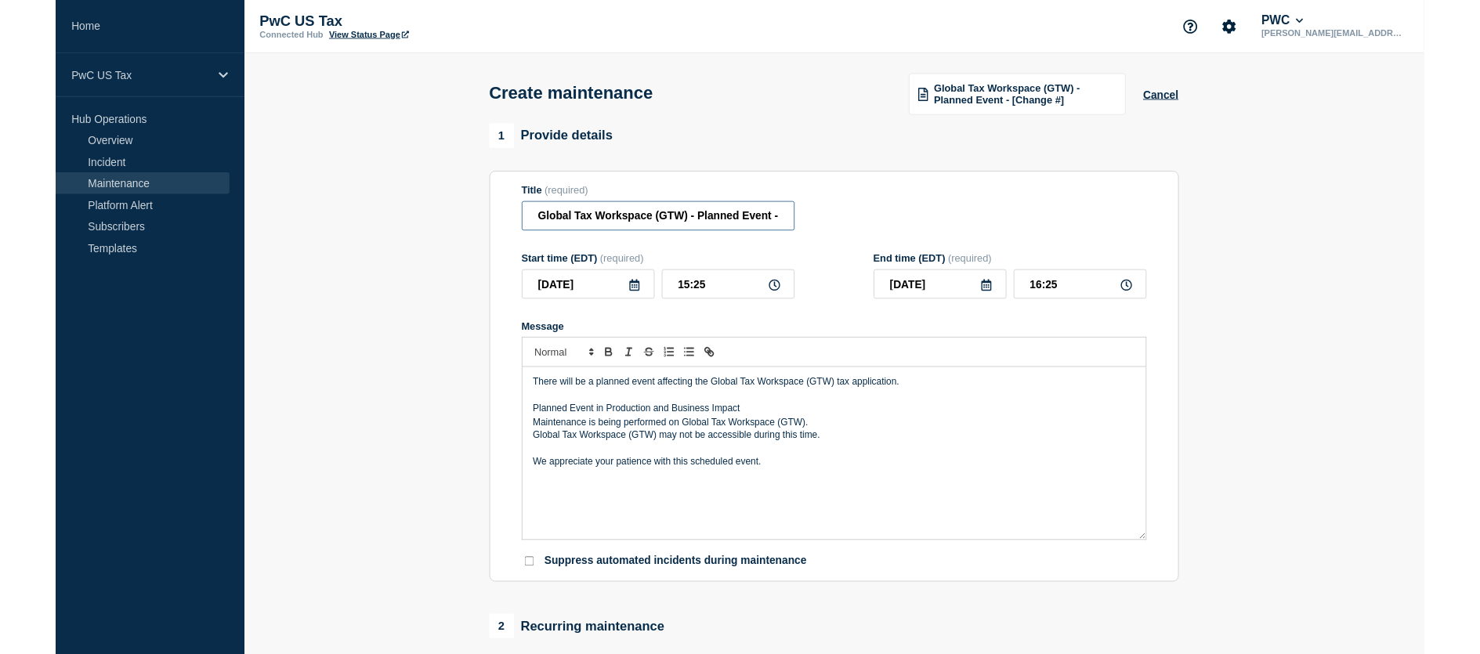
scroll to position [0, 64]
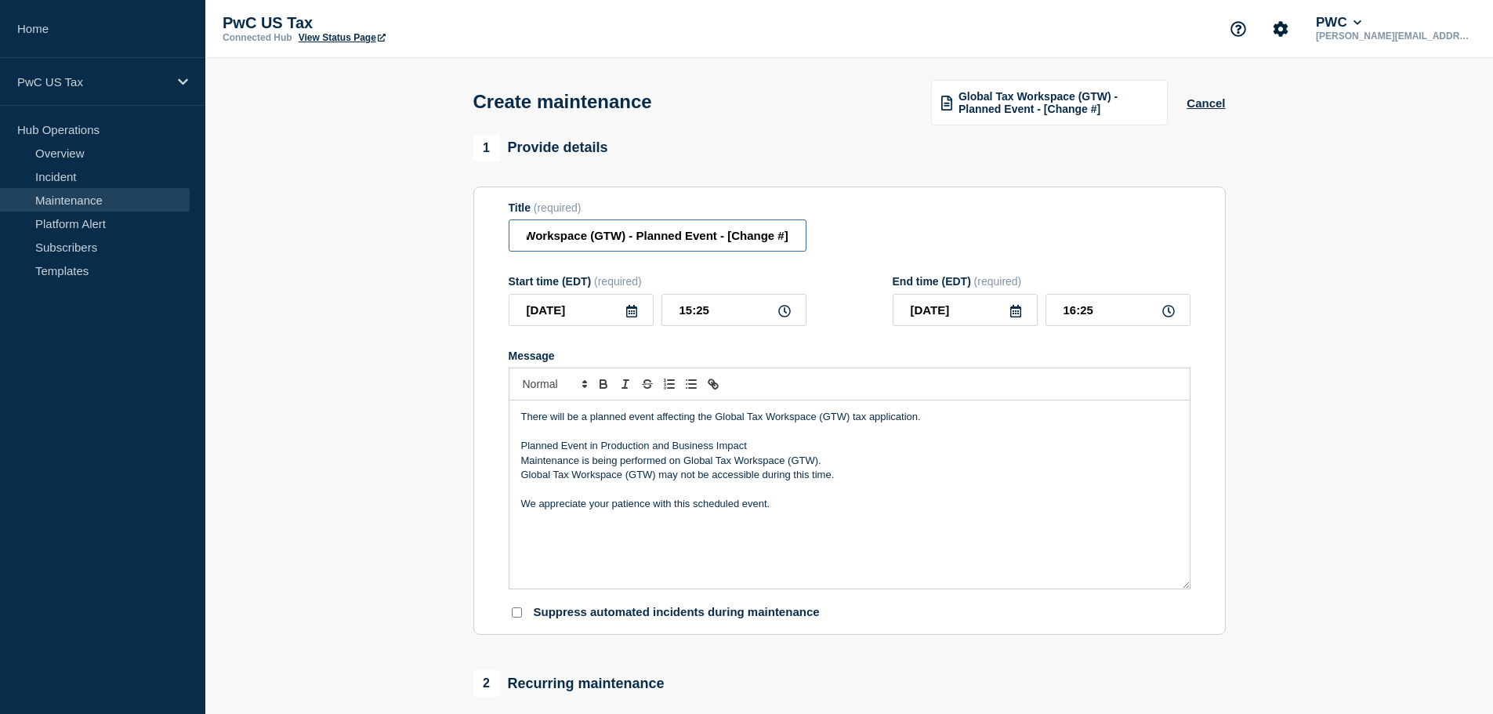
drag, startPoint x: 775, startPoint y: 238, endPoint x: 829, endPoint y: 237, distance: 54.1
click at [829, 237] on div "Title (required) Global Tax Workspace (GTW) - Planned Event - [Change #]" at bounding box center [850, 226] width 682 height 51
click at [788, 238] on input "Global Tax Workspace (GTW) - Planned Event - [Change #]" at bounding box center [658, 235] width 298 height 32
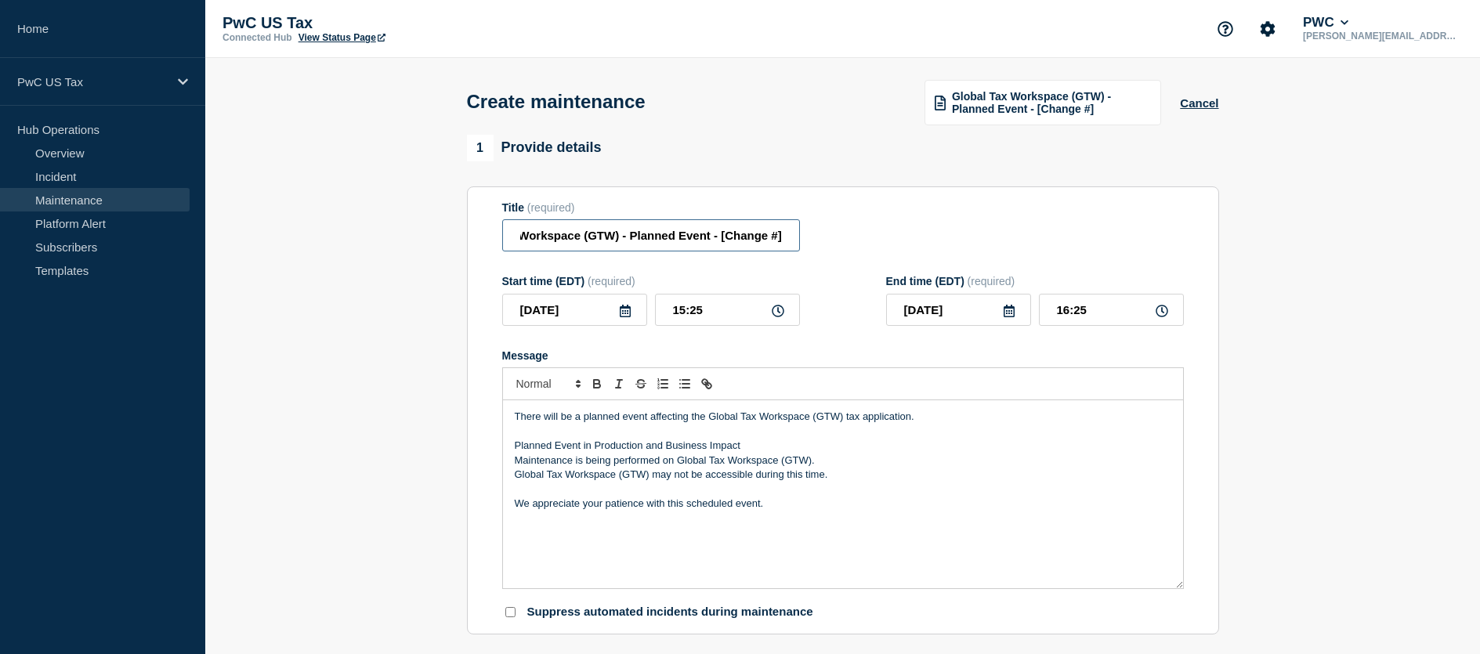
drag, startPoint x: 775, startPoint y: 241, endPoint x: 839, endPoint y: 238, distance: 64.3
click at [839, 238] on div "Title (required) Global Tax Workspace (GTW) - Planned Event - [Change #]" at bounding box center [843, 226] width 682 height 51
click at [782, 237] on input "Global Tax Workspace (GTW) - Planned Event - [Change #]" at bounding box center [651, 235] width 298 height 32
paste input "CHG1541600"
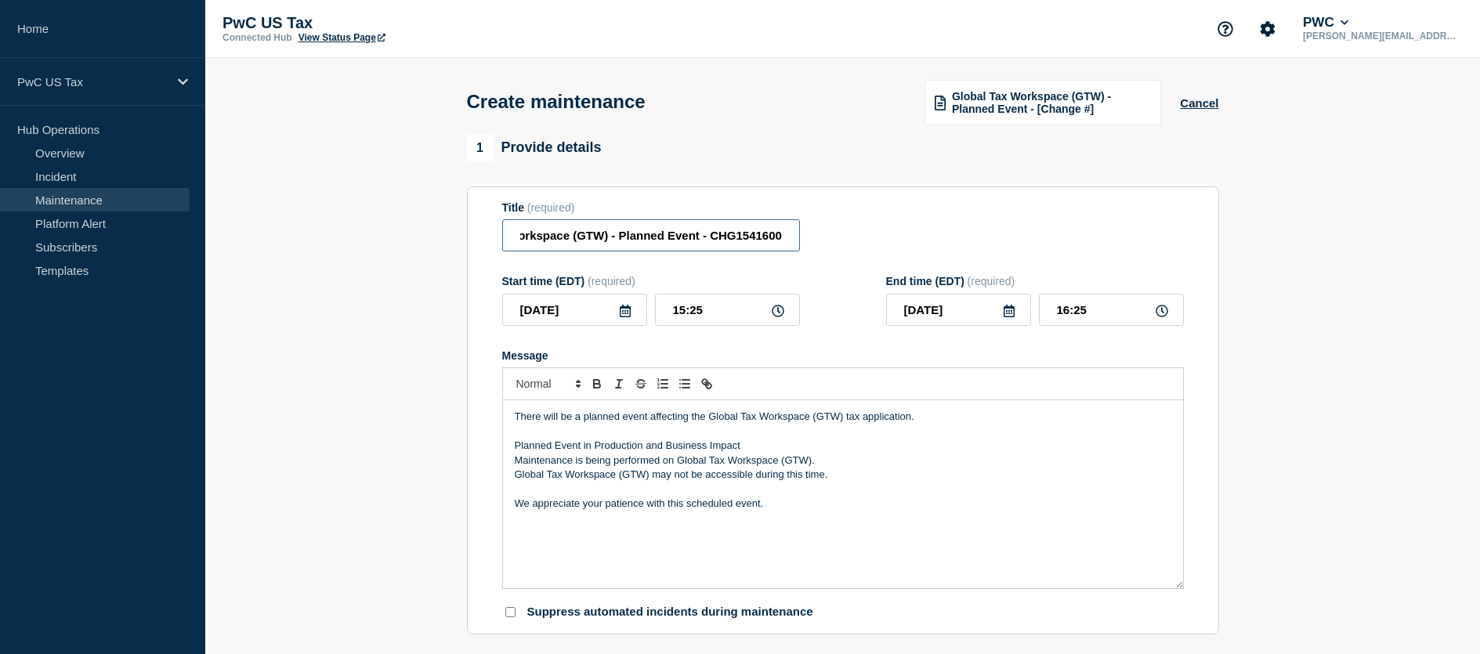
type input "Global Tax Workspace (GTW) - Planned Event - CHG1541600"
drag, startPoint x: 501, startPoint y: 284, endPoint x: 585, endPoint y: 287, distance: 84.7
click at [585, 287] on section "Title (required) Global Tax Workspace (GTW) - Planned Event - CHG1541600 Start …" at bounding box center [843, 410] width 752 height 449
click at [796, 350] on form "Title (required) Global Tax Workspace (GTW) - Planned Event - CHG1541600 Start …" at bounding box center [843, 410] width 682 height 419
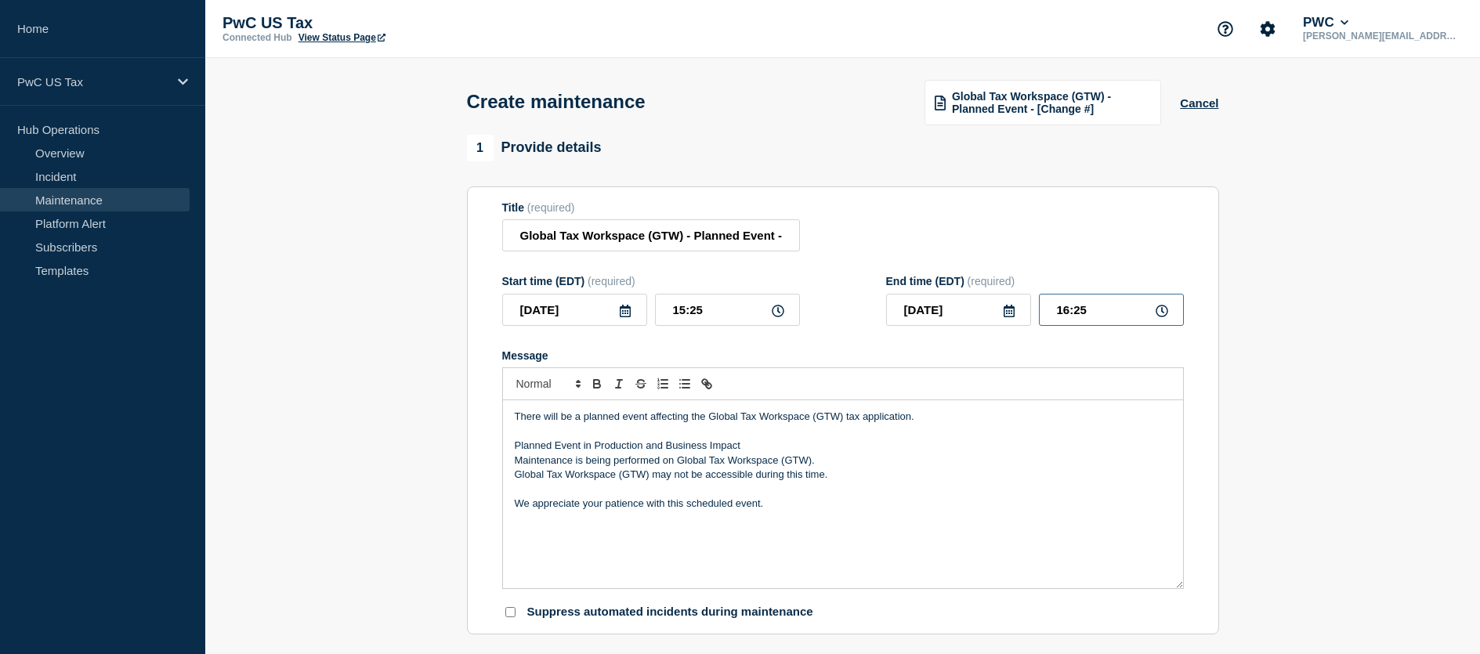
click at [1068, 312] on input "16:25" at bounding box center [1111, 310] width 145 height 32
type input "18:00"
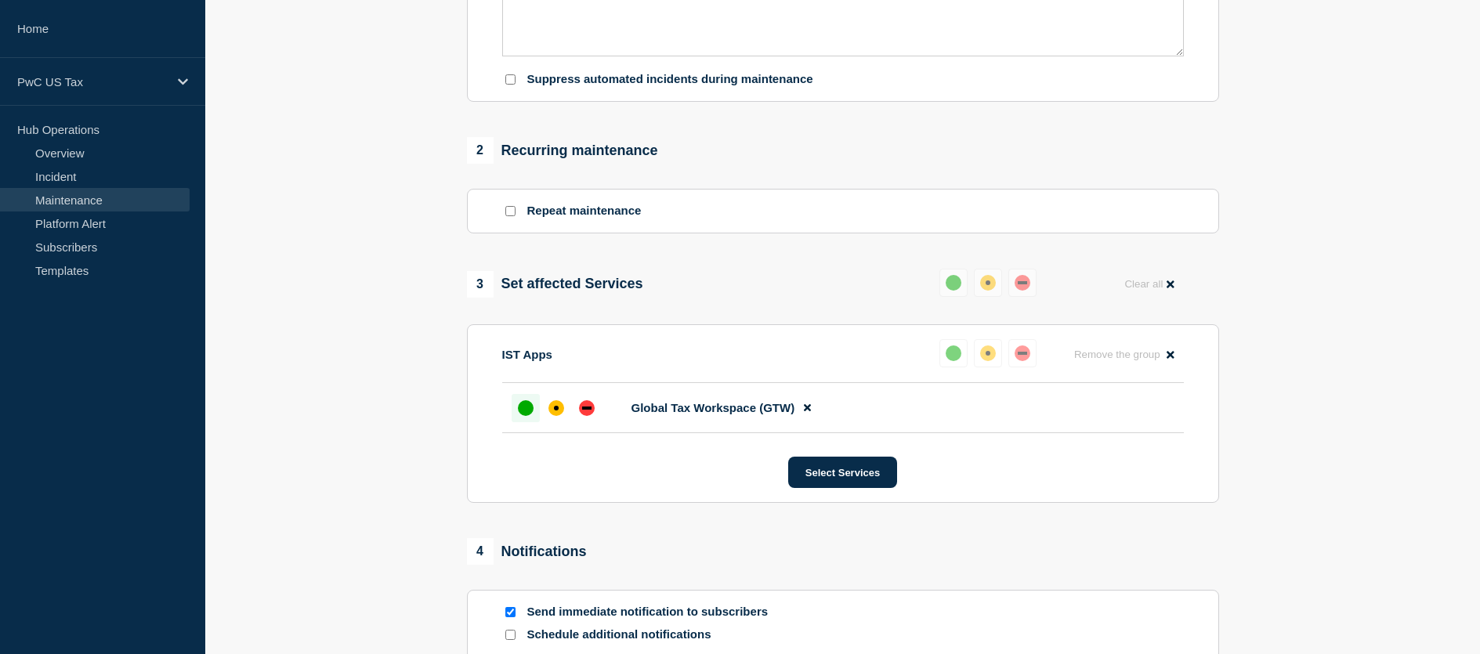
scroll to position [627, 0]
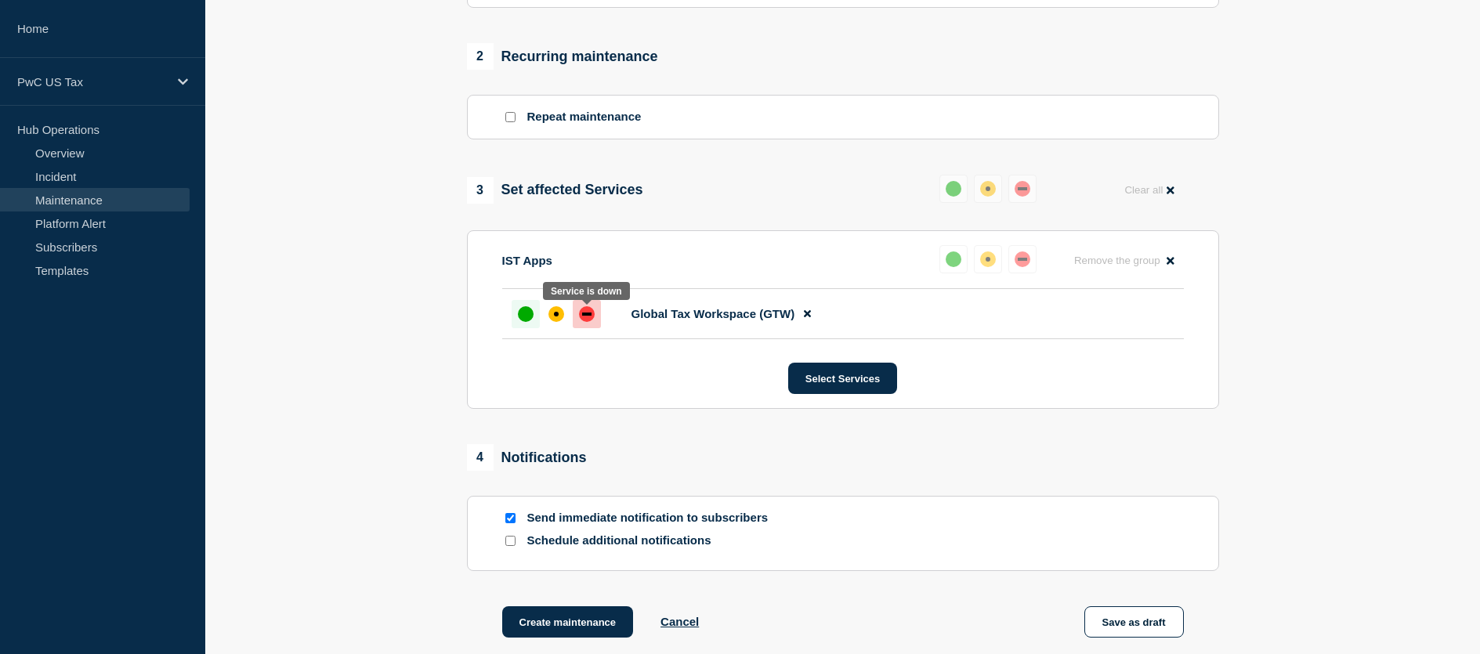
click at [590, 319] on div "down" at bounding box center [587, 314] width 16 height 16
click at [523, 317] on div "up" at bounding box center [526, 314] width 16 height 16
click at [509, 520] on input "Send immediate notification to subscribers" at bounding box center [510, 518] width 10 height 10
checkbox input "false"
click at [572, 623] on button "Create maintenance" at bounding box center [568, 621] width 132 height 31
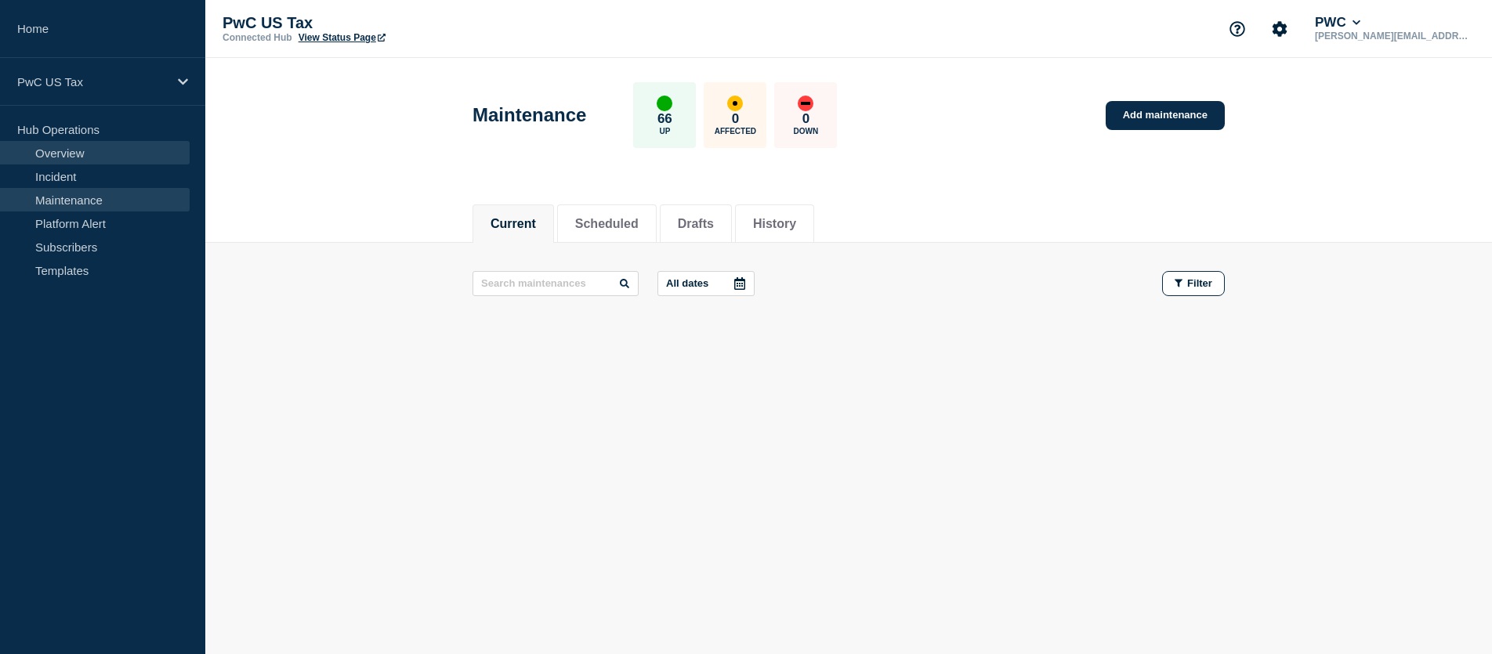
click at [70, 155] on link "Overview" at bounding box center [95, 153] width 190 height 24
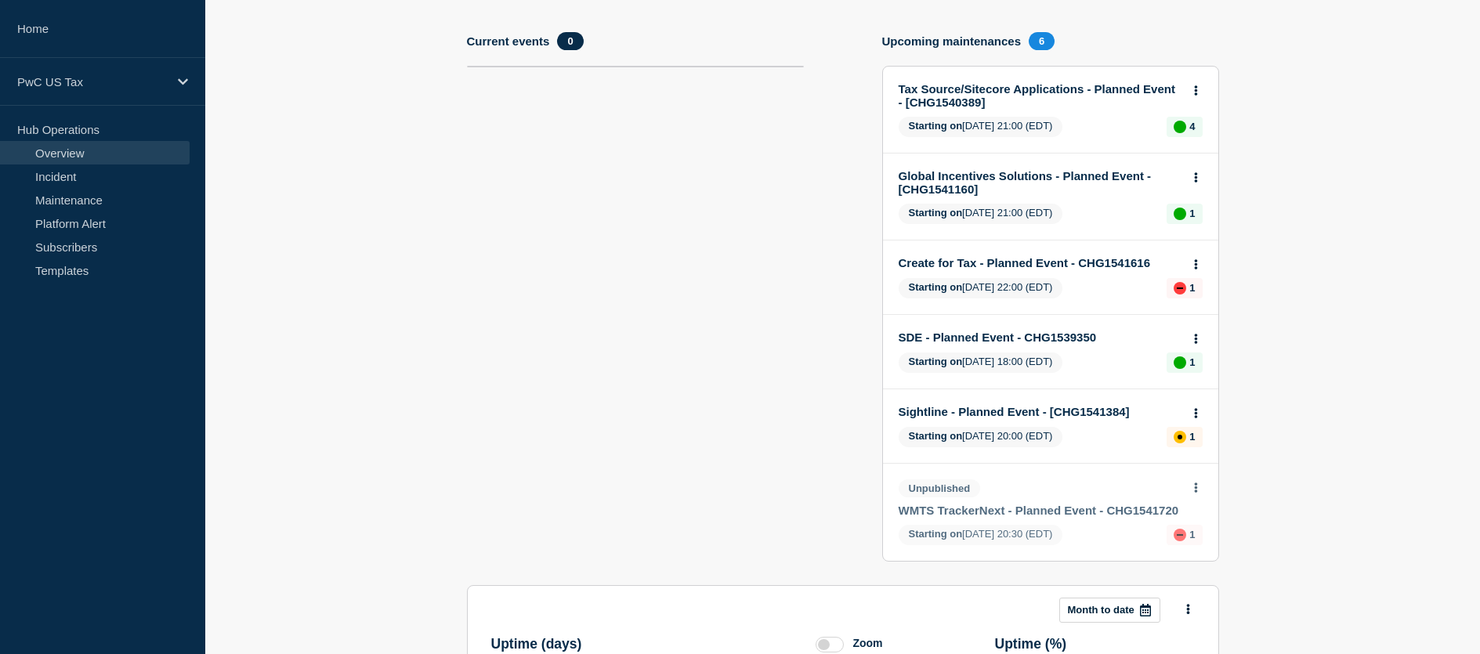
scroll to position [78, 0]
